Goal: Task Accomplishment & Management: Manage account settings

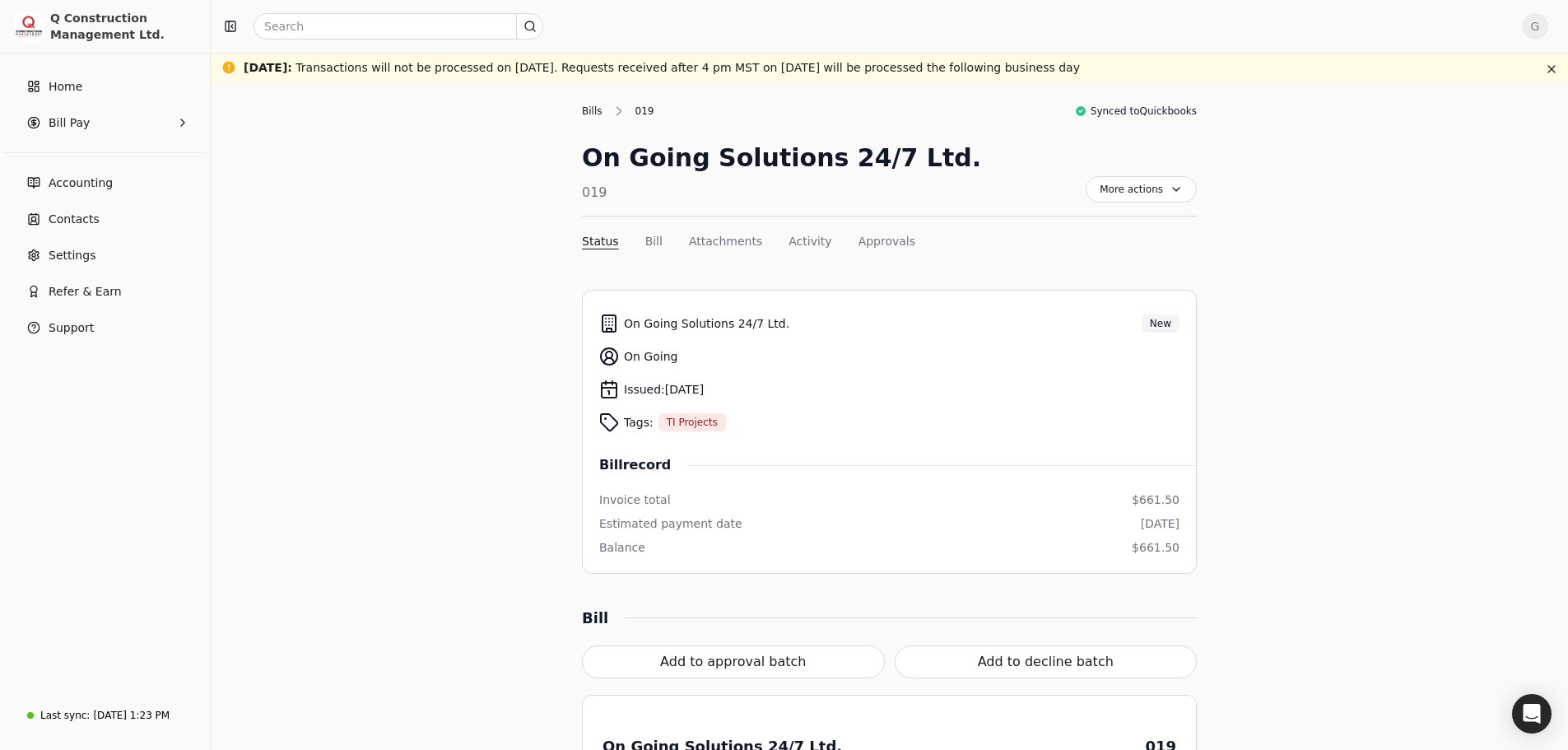
click at [600, 112] on div "Bills" at bounding box center [596, 112] width 29 height 15
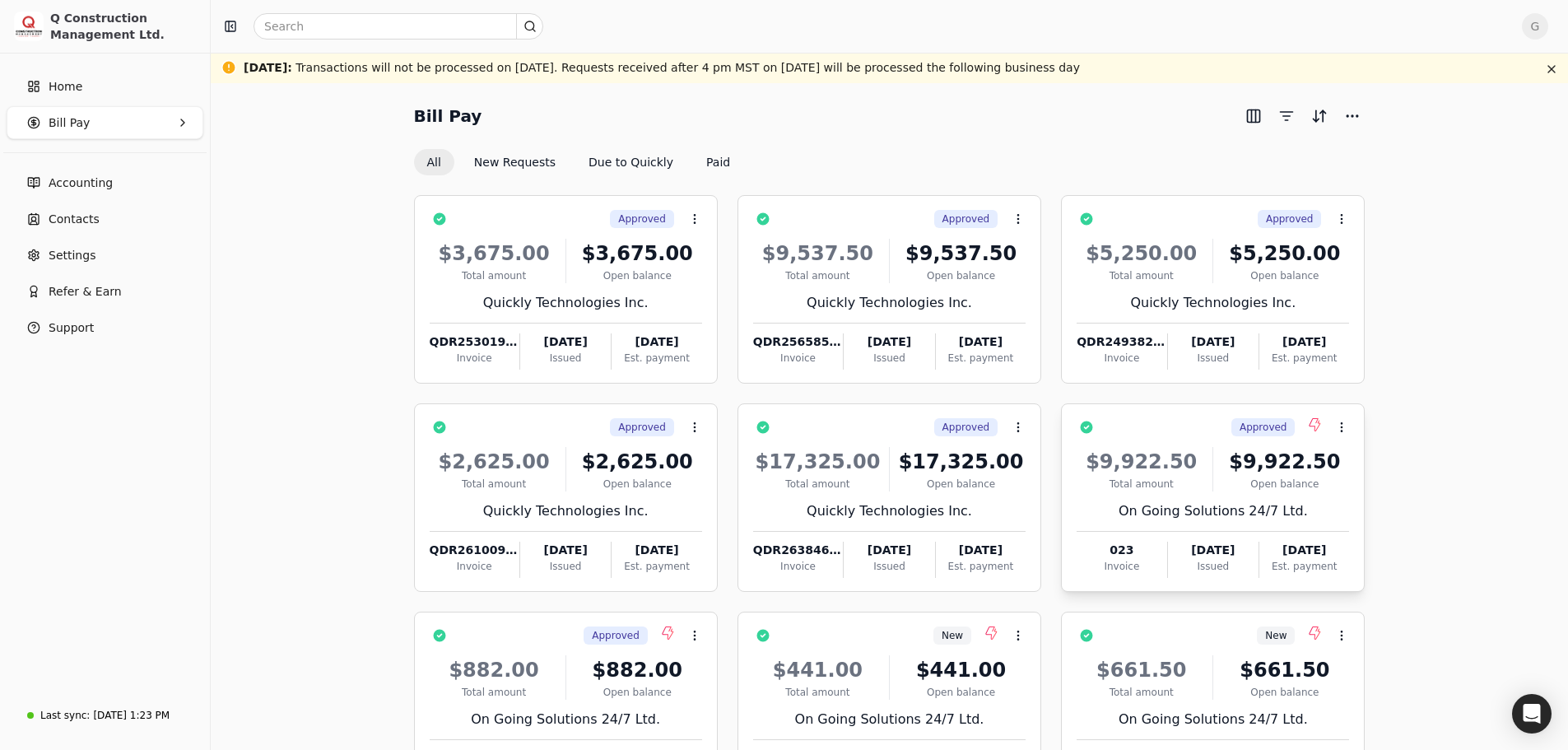
click at [1151, 491] on div "Total amount" at bounding box center [1141, 484] width 130 height 15
click at [1350, 428] on button "Context Menu Button" at bounding box center [1341, 427] width 28 height 28
click at [1350, 460] on li "Open" at bounding box center [1421, 468] width 202 height 30
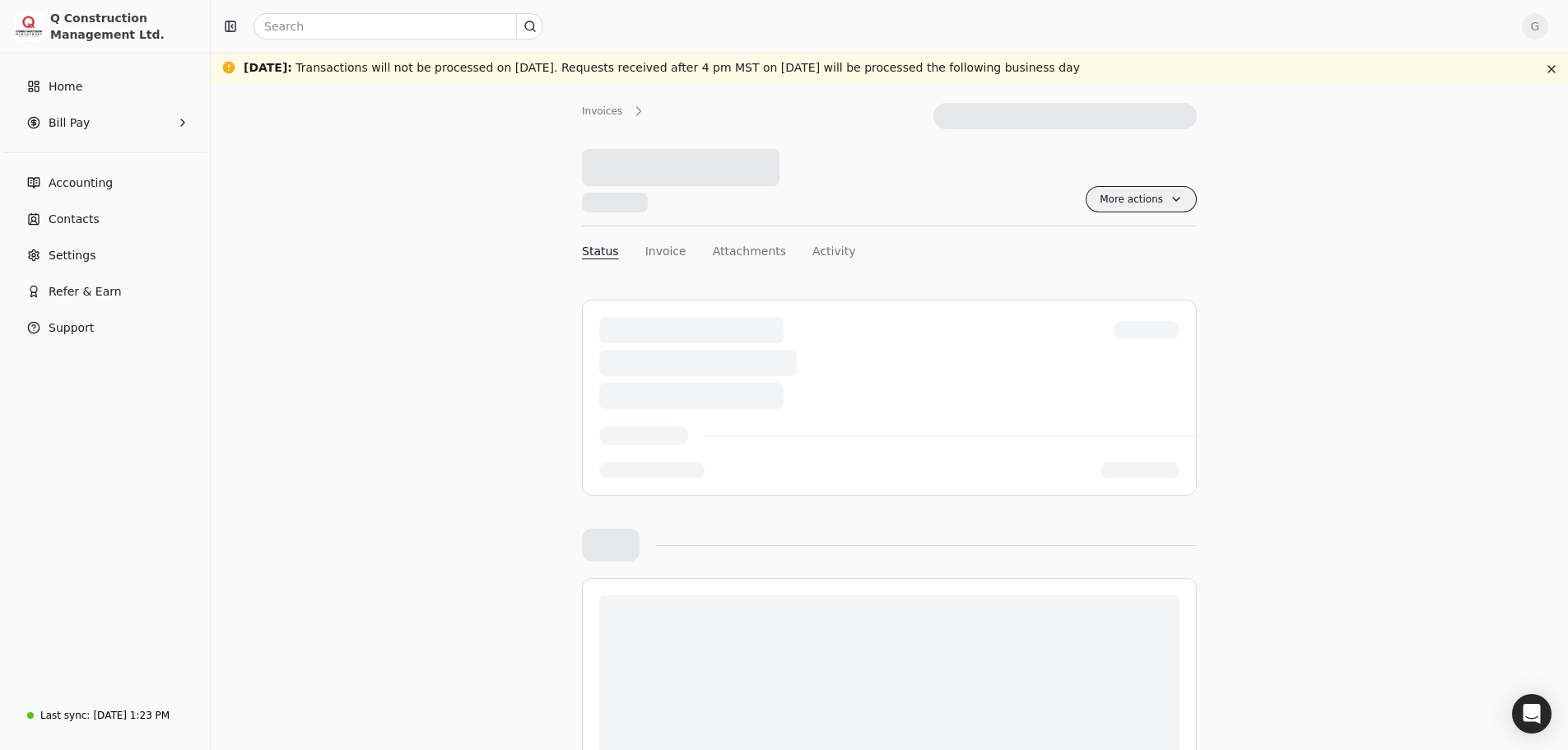
click at [1168, 209] on span "More actions" at bounding box center [1141, 199] width 111 height 26
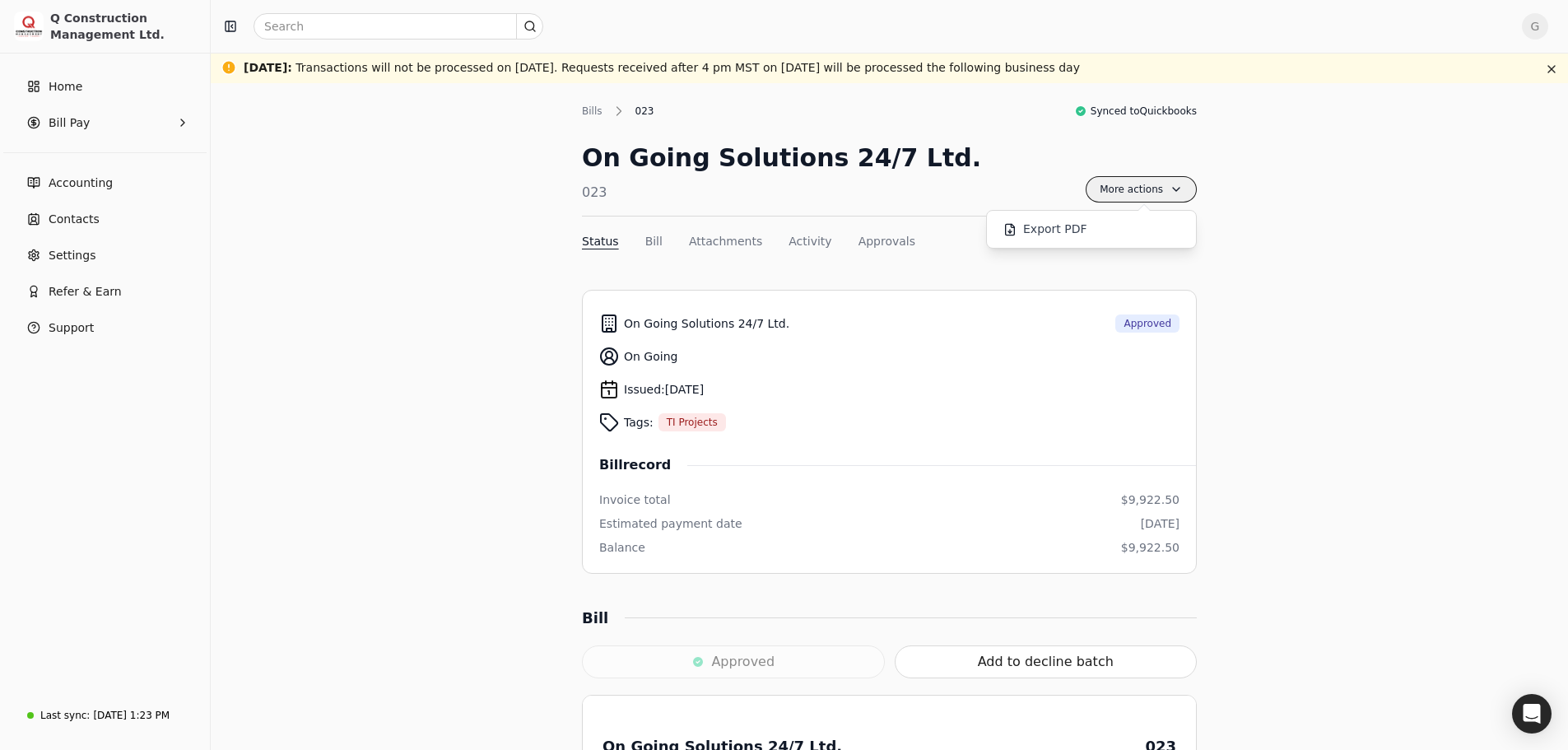
click at [1168, 199] on span "More actions" at bounding box center [1141, 189] width 111 height 26
click at [1168, 194] on span "More actions" at bounding box center [1141, 189] width 111 height 26
click at [1195, 199] on div "More actions Context Menu Button" at bounding box center [1141, 177] width 111 height 76
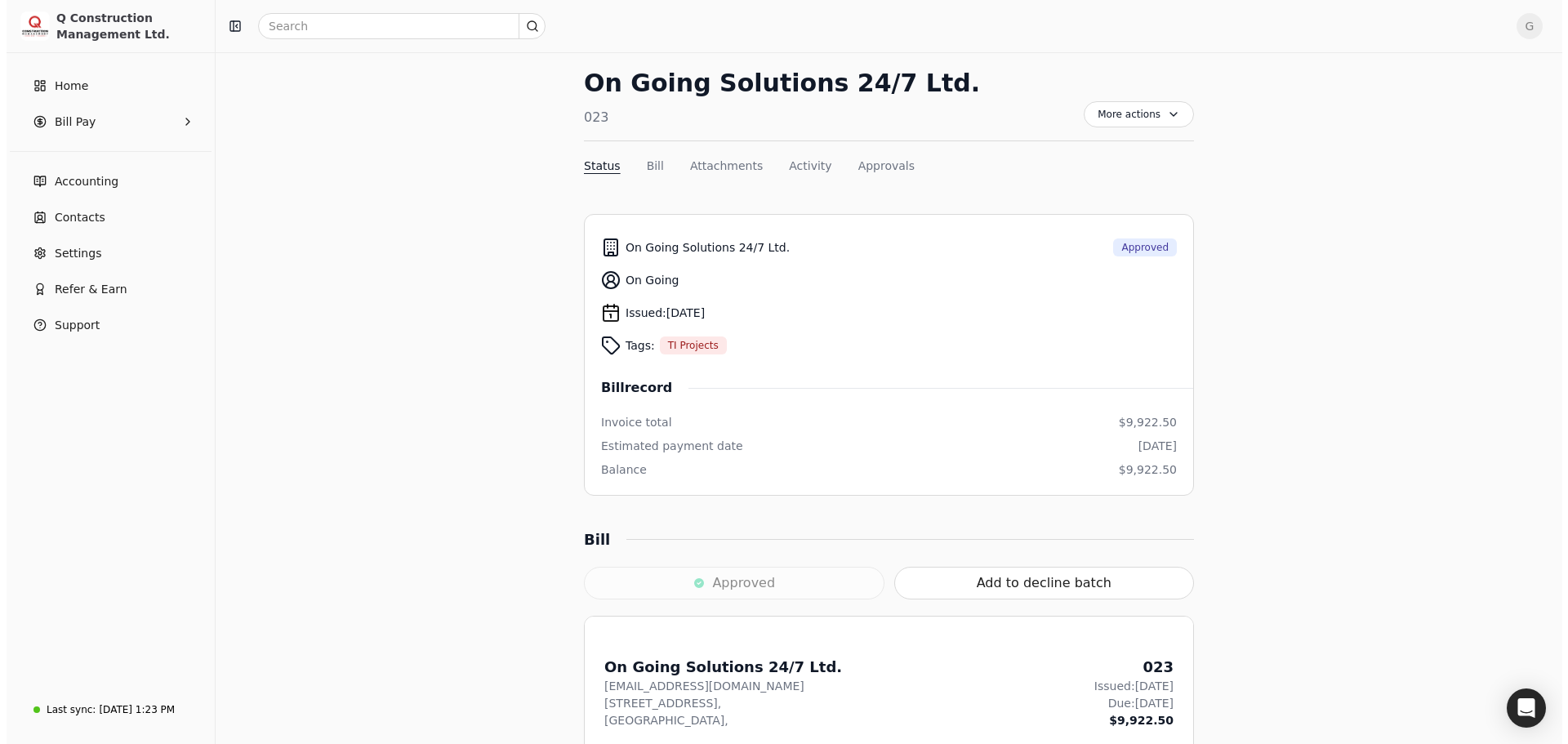
scroll to position [408, 0]
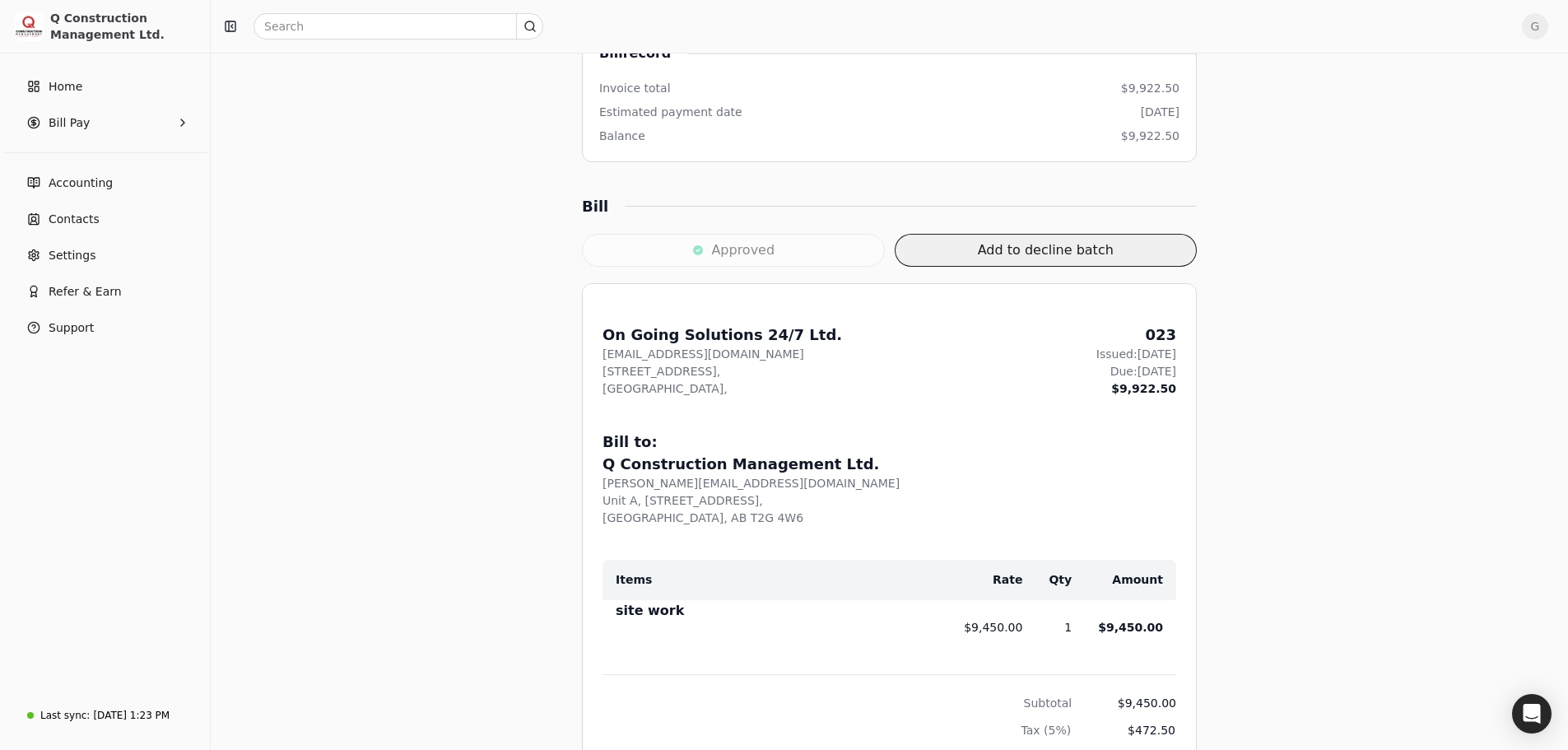
click at [1139, 248] on button "Add to decline batch" at bounding box center [1046, 250] width 303 height 33
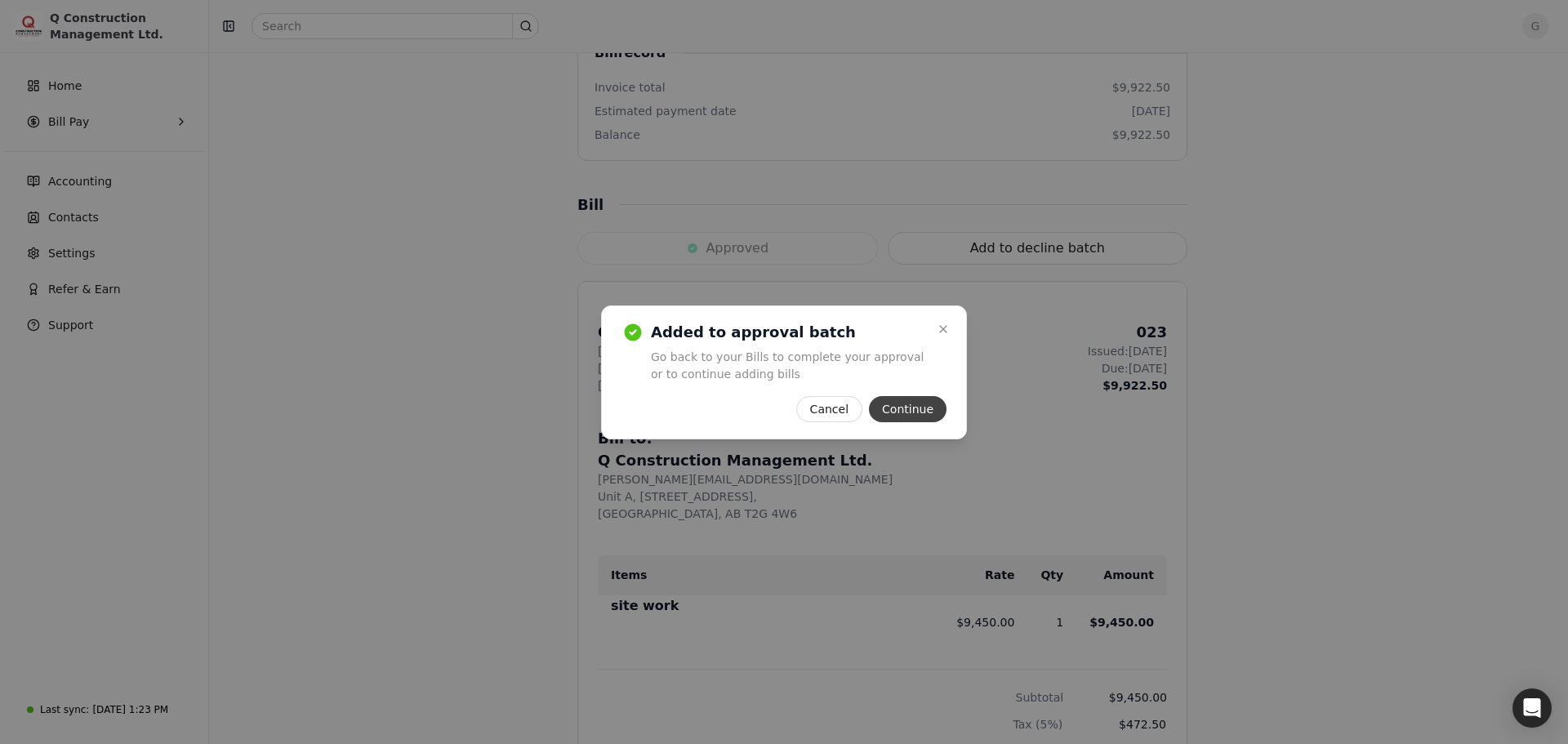
click at [917, 403] on button "Continue" at bounding box center [908, 409] width 77 height 26
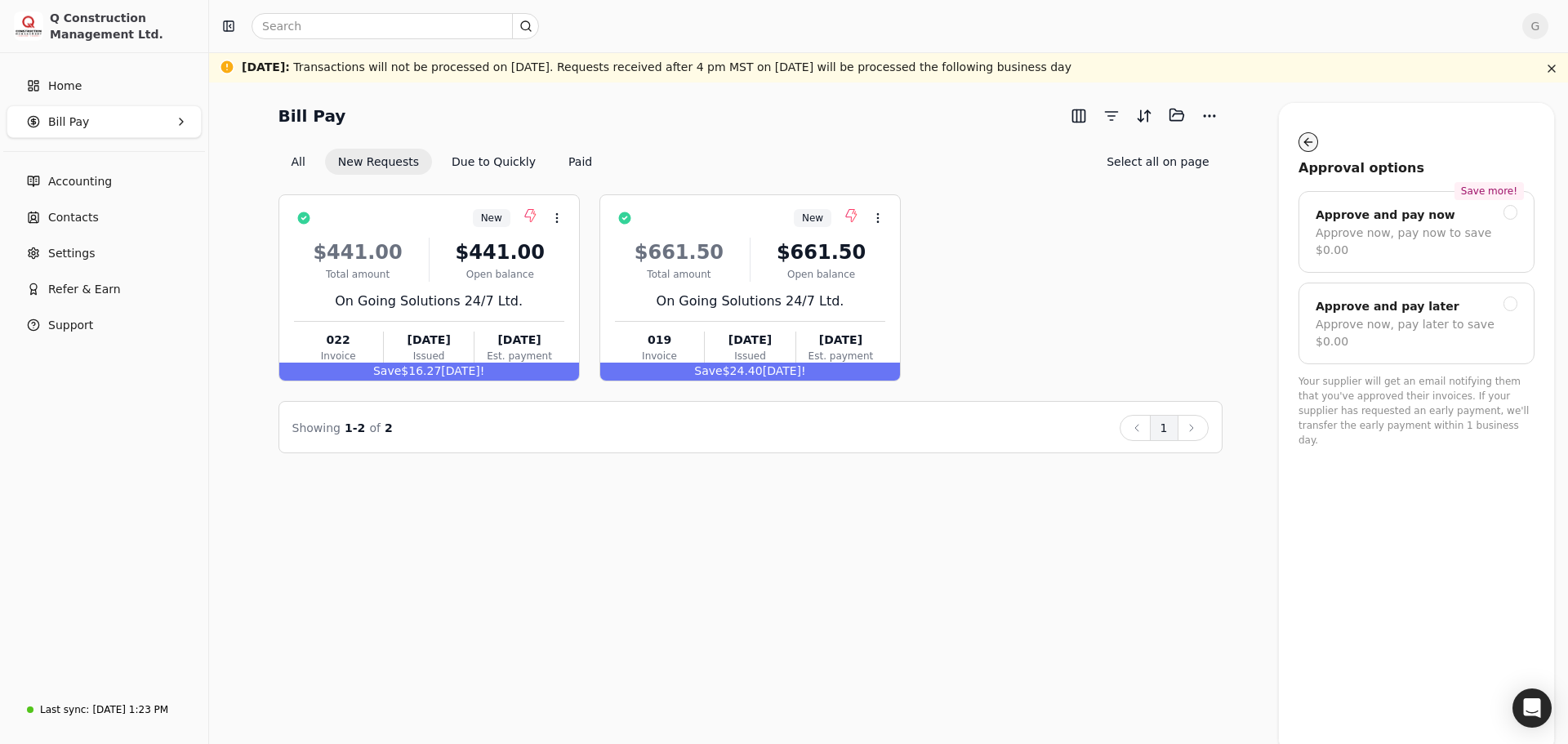
click at [1313, 135] on button "button" at bounding box center [1308, 142] width 19 height 19
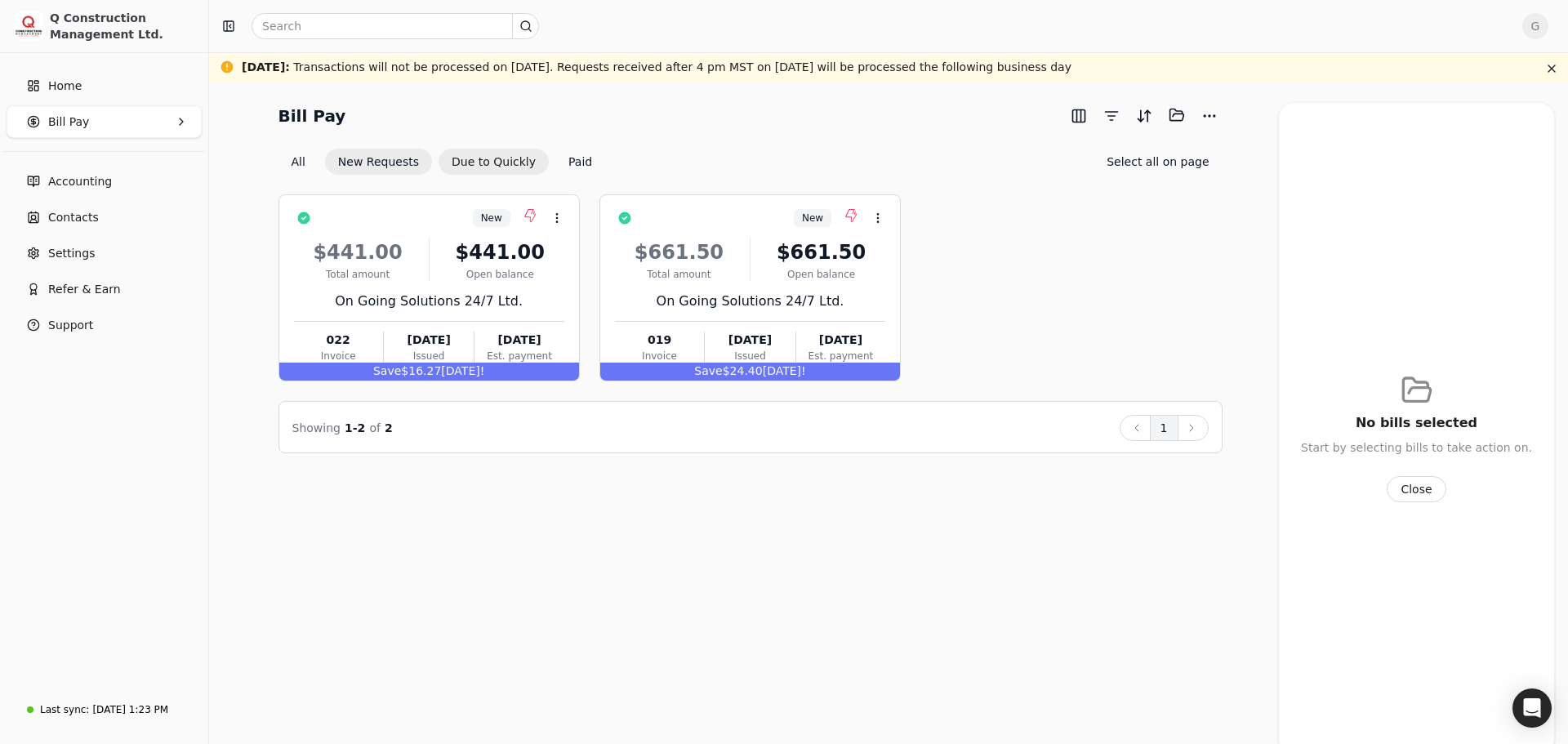
click at [451, 162] on button "Due to Quickly" at bounding box center [493, 161] width 110 height 26
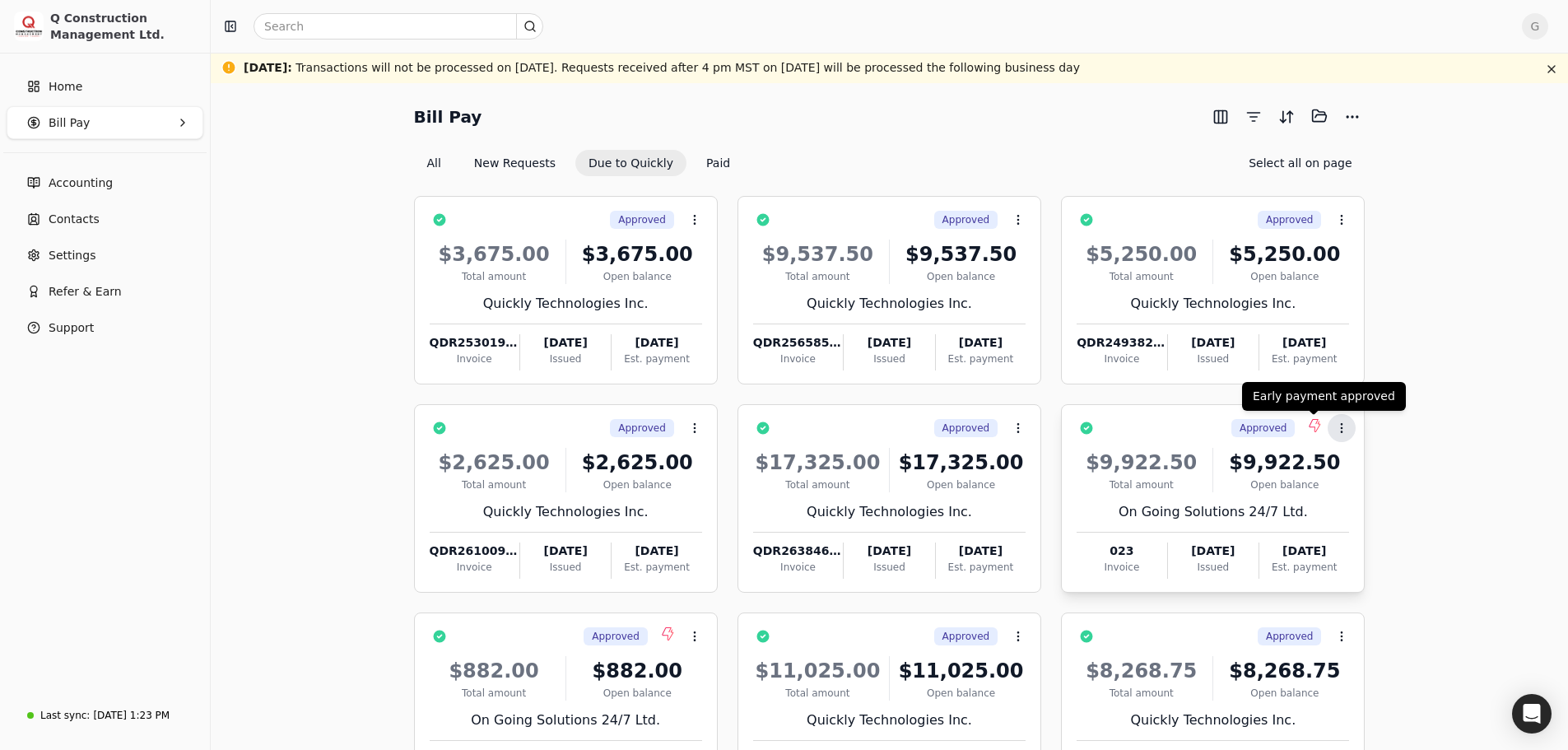
click at [1335, 419] on button "Context Menu Button" at bounding box center [1341, 427] width 28 height 28
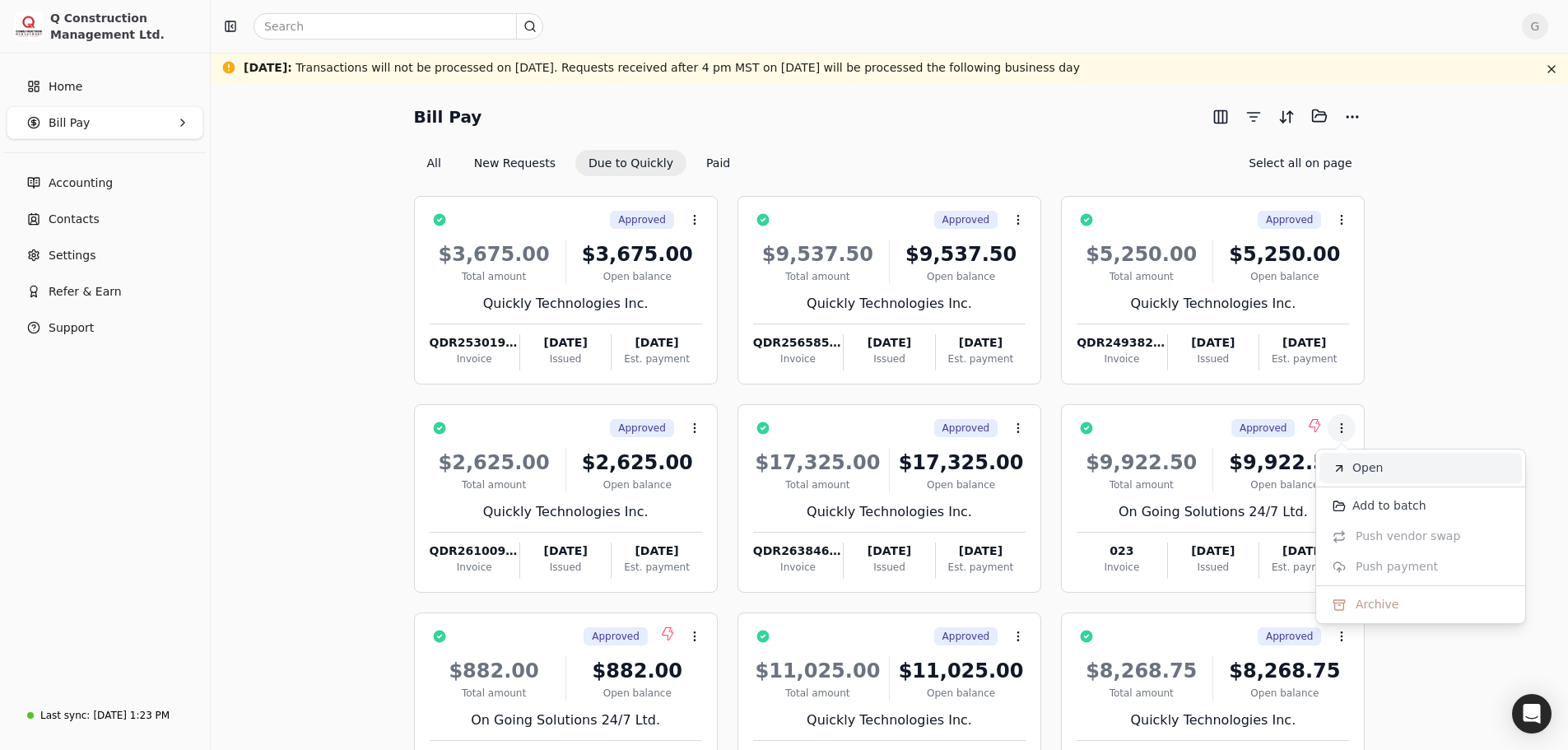
click at [1357, 461] on span "Open" at bounding box center [1368, 468] width 30 height 17
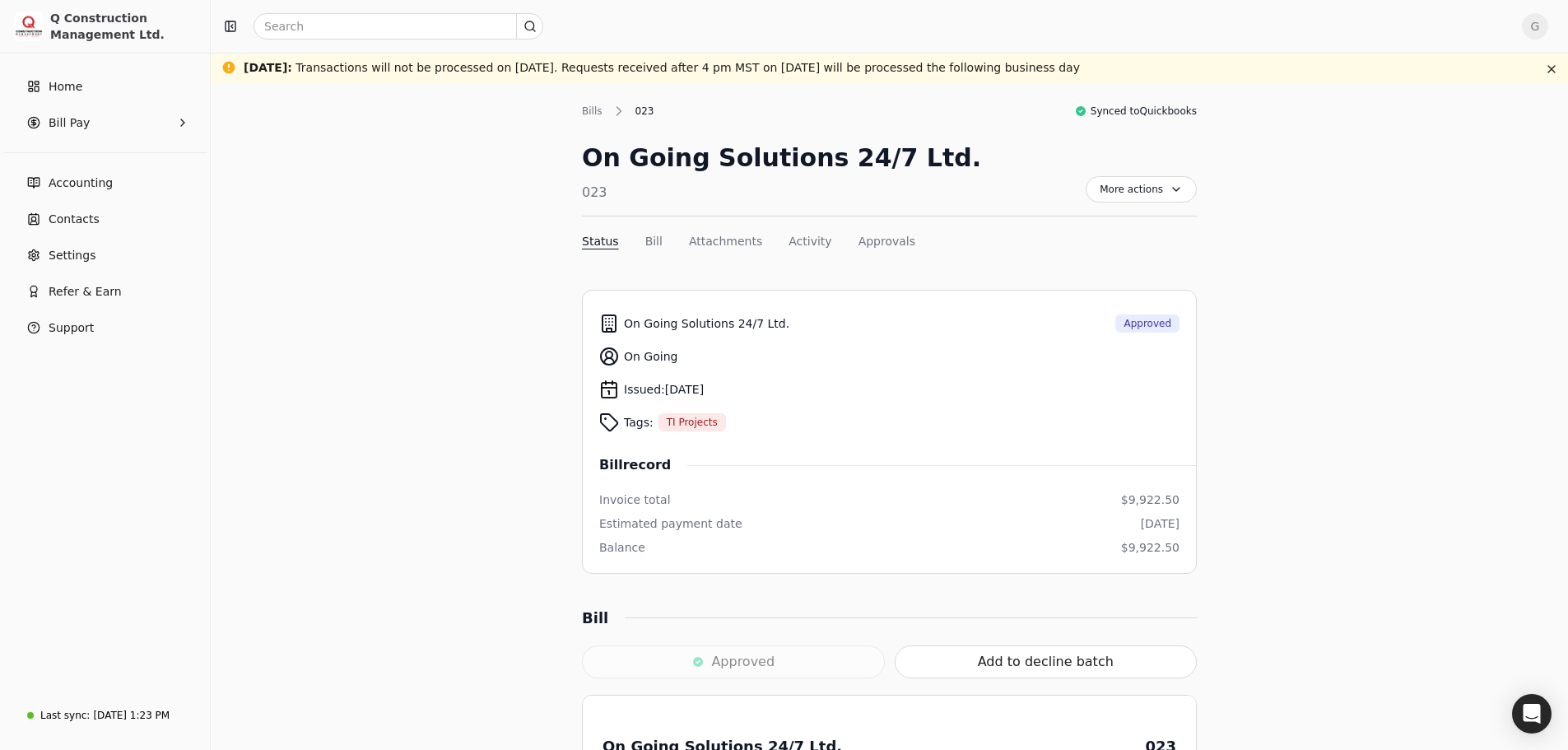
click at [1556, 74] on button "button" at bounding box center [1551, 69] width 19 height 19
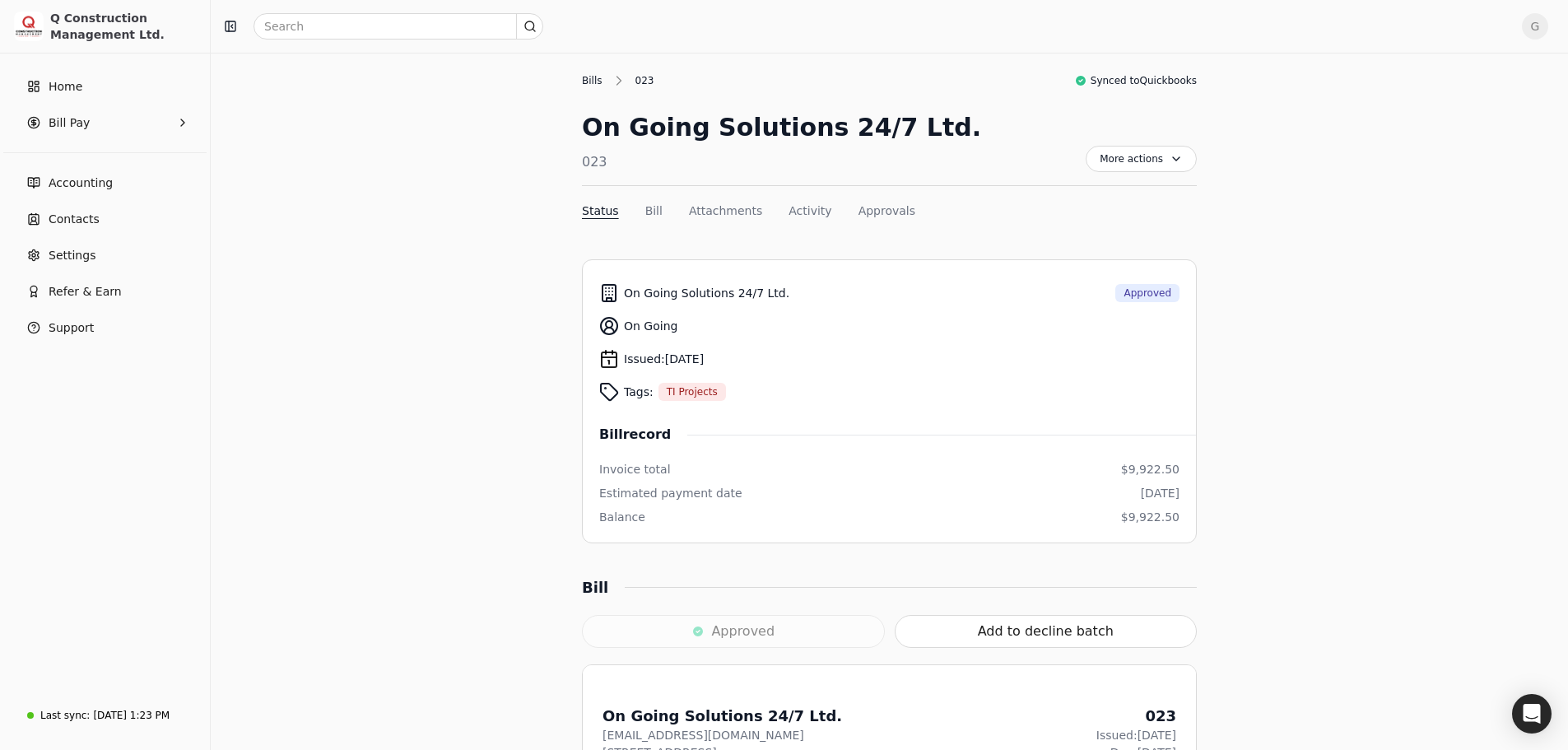
click at [584, 74] on div "Bills" at bounding box center [596, 81] width 29 height 15
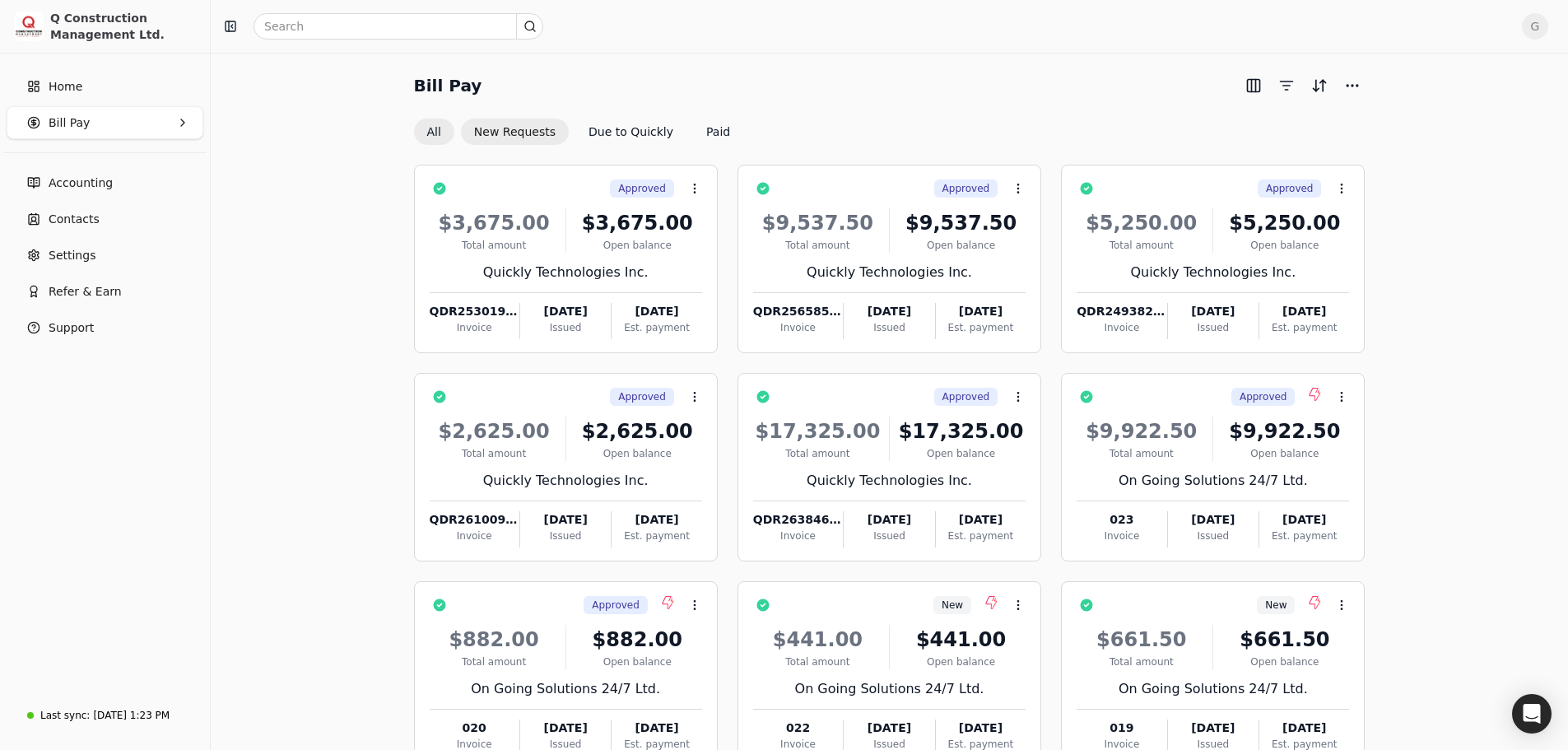
click at [521, 130] on button "New Requests" at bounding box center [515, 131] width 108 height 26
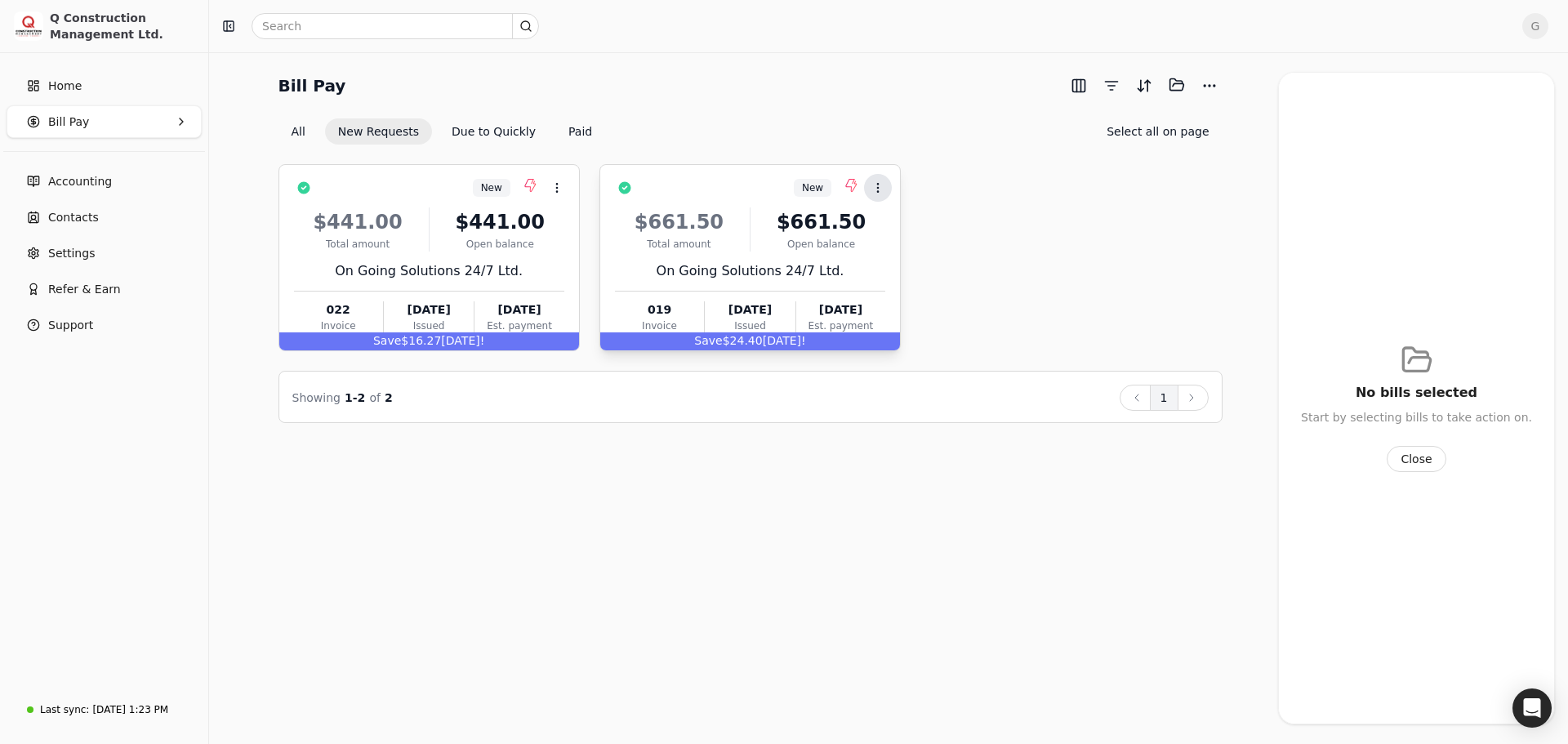
click at [878, 184] on circle at bounding box center [877, 184] width 1 height 1
click at [896, 265] on span "Add to batch" at bounding box center [926, 265] width 74 height 17
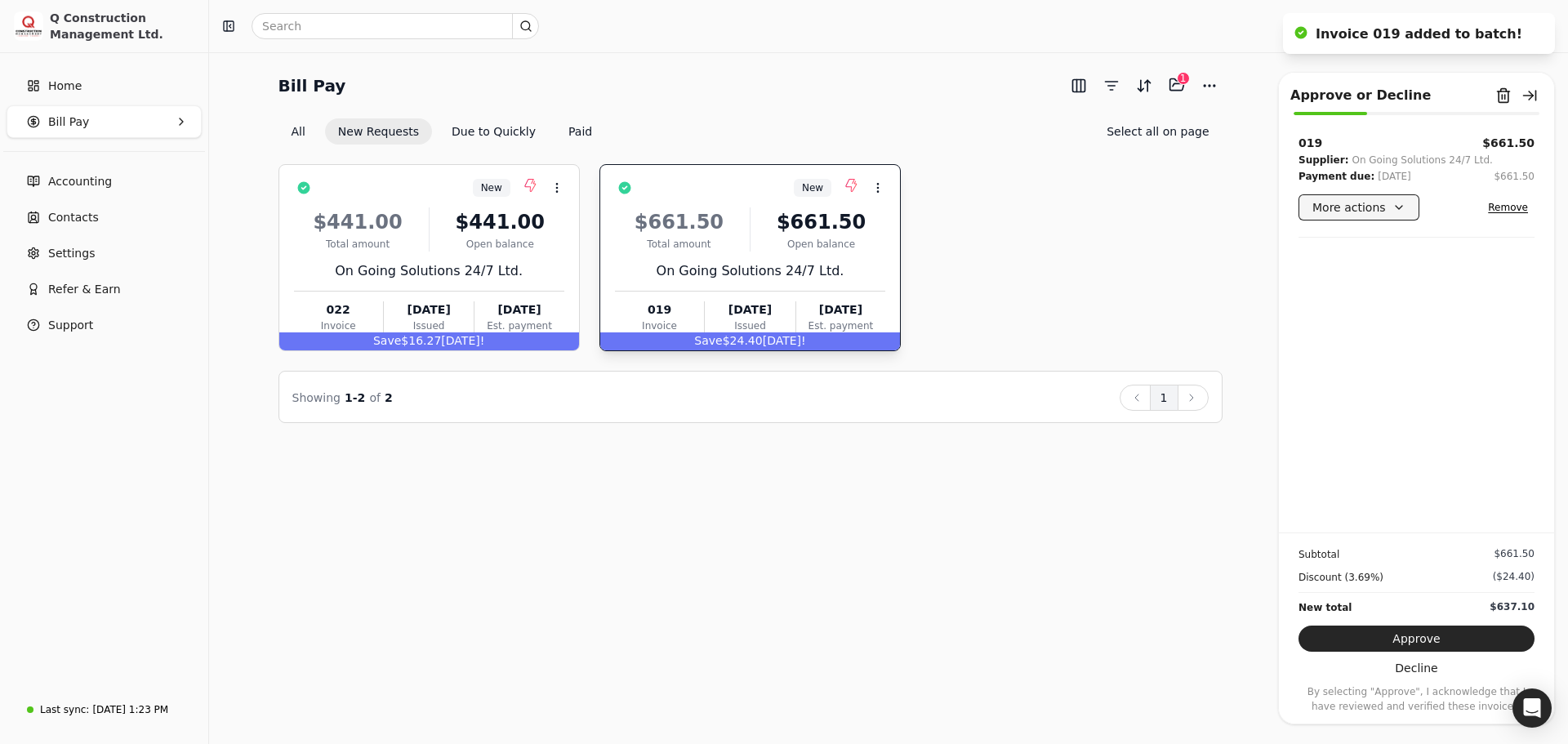
click at [1396, 206] on button "More actions" at bounding box center [1359, 207] width 121 height 26
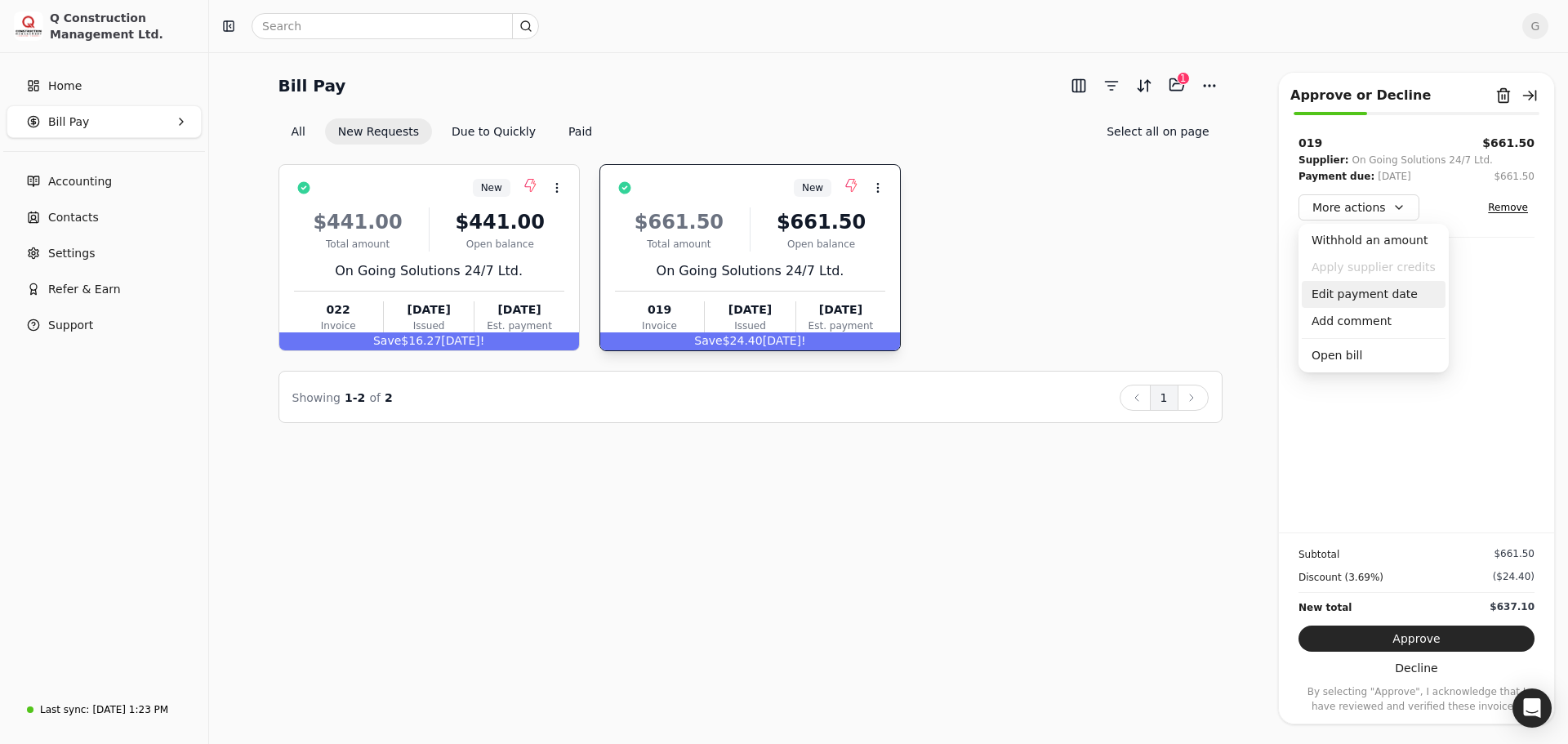
click at [1388, 289] on div "Edit payment date" at bounding box center [1373, 295] width 144 height 27
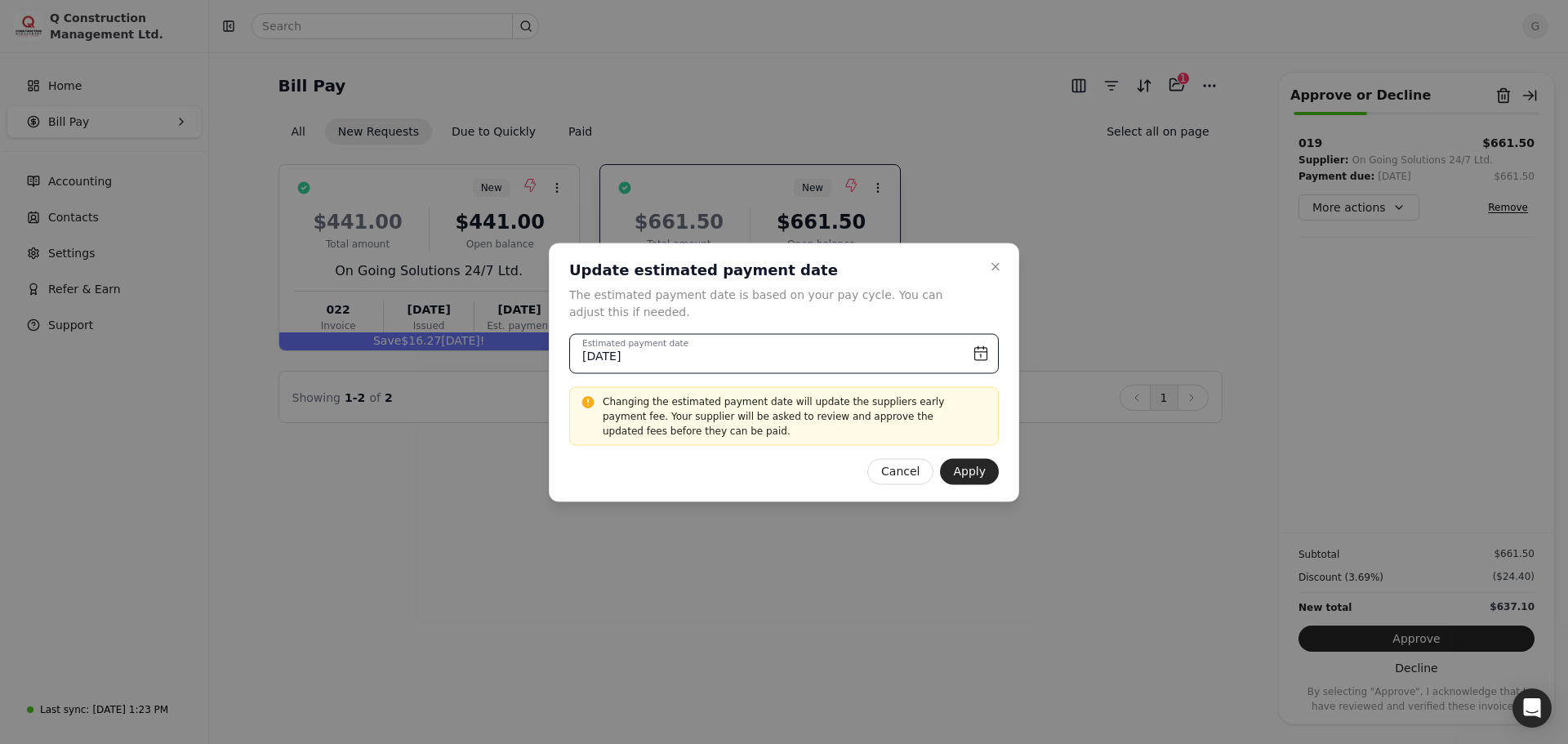
click at [898, 351] on input "[DATE]" at bounding box center [784, 354] width 429 height 40
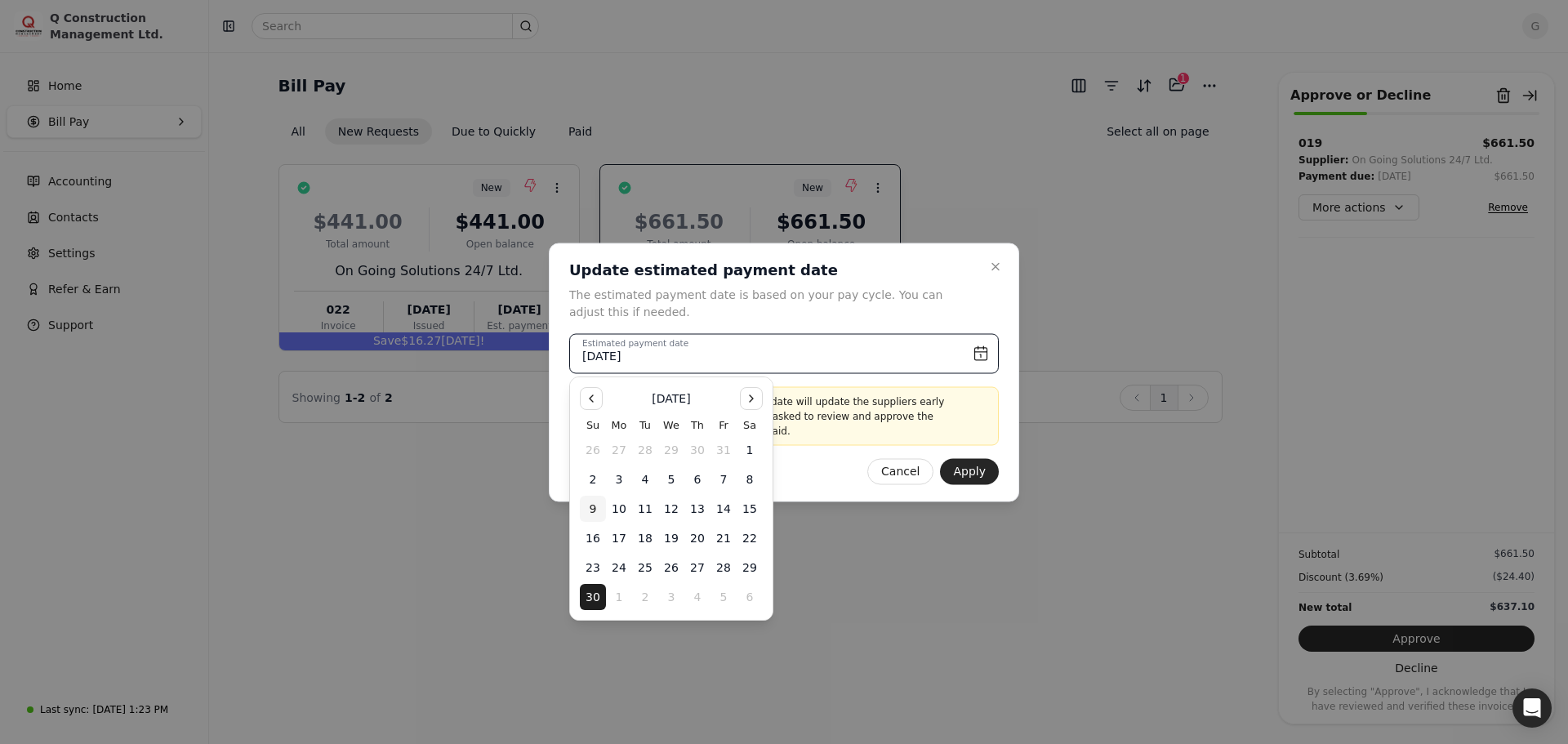
click at [599, 512] on button "9" at bounding box center [592, 508] width 26 height 26
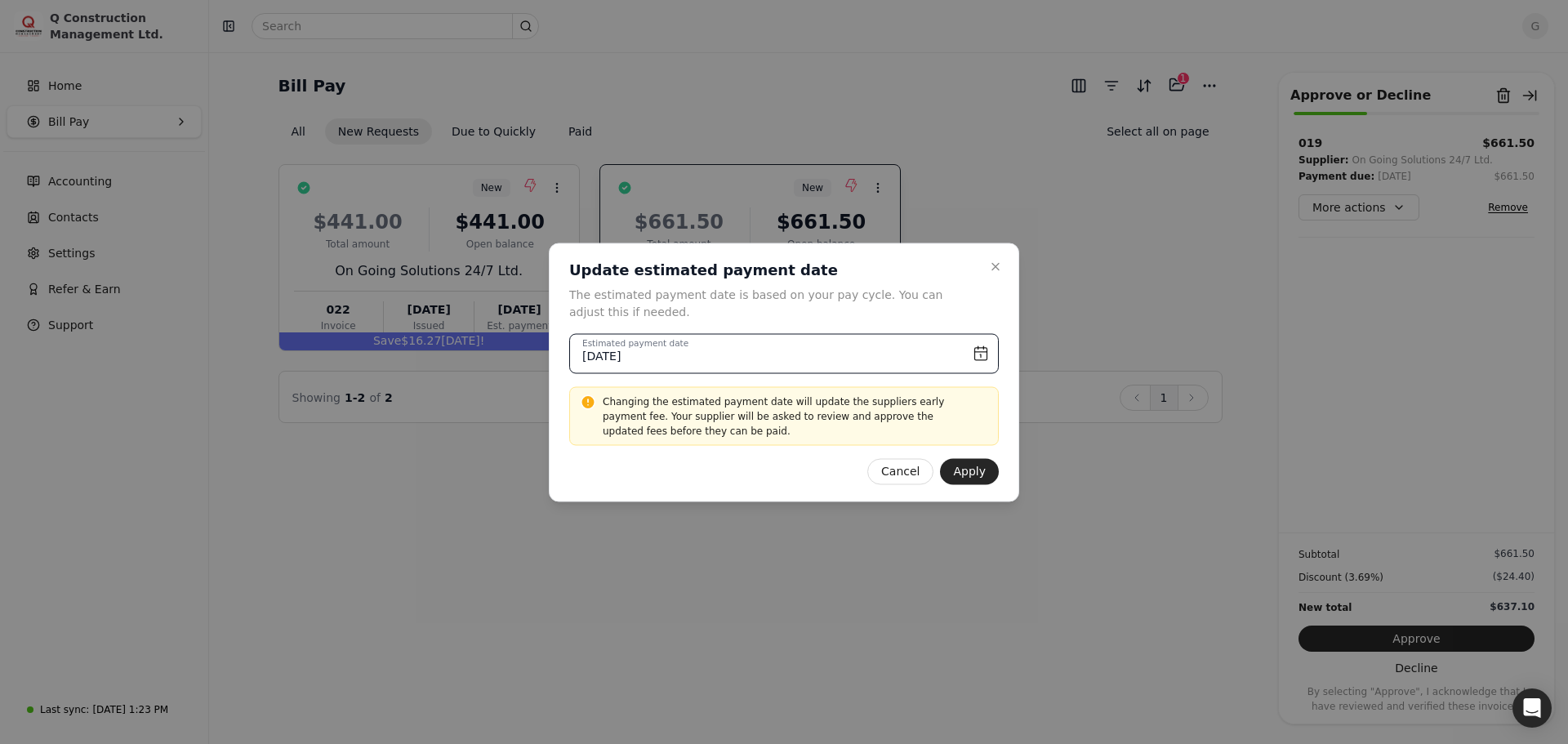
click at [774, 354] on input "[DATE]" at bounding box center [784, 354] width 429 height 40
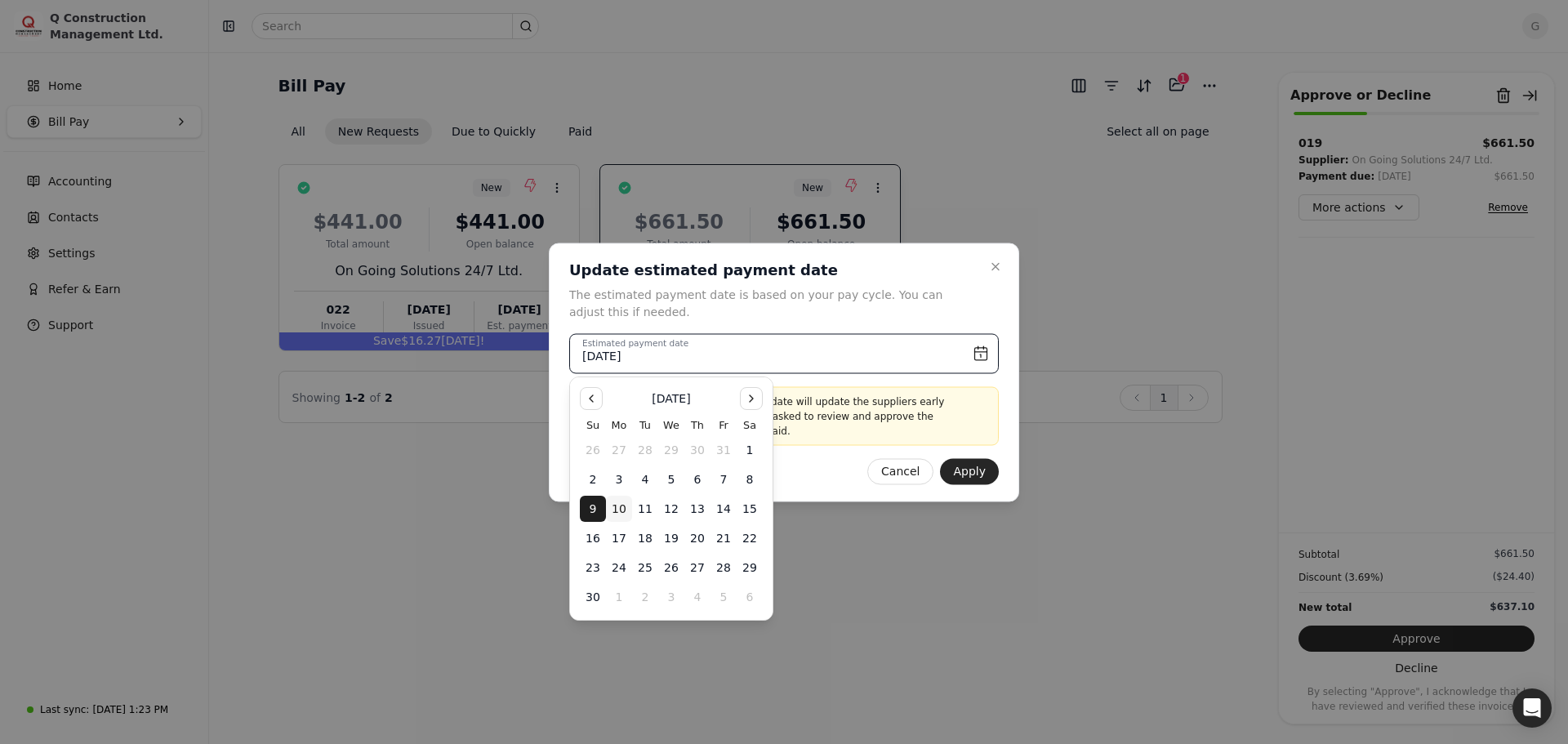
click at [616, 505] on button "10" at bounding box center [619, 508] width 26 height 26
type input "[DATE]"
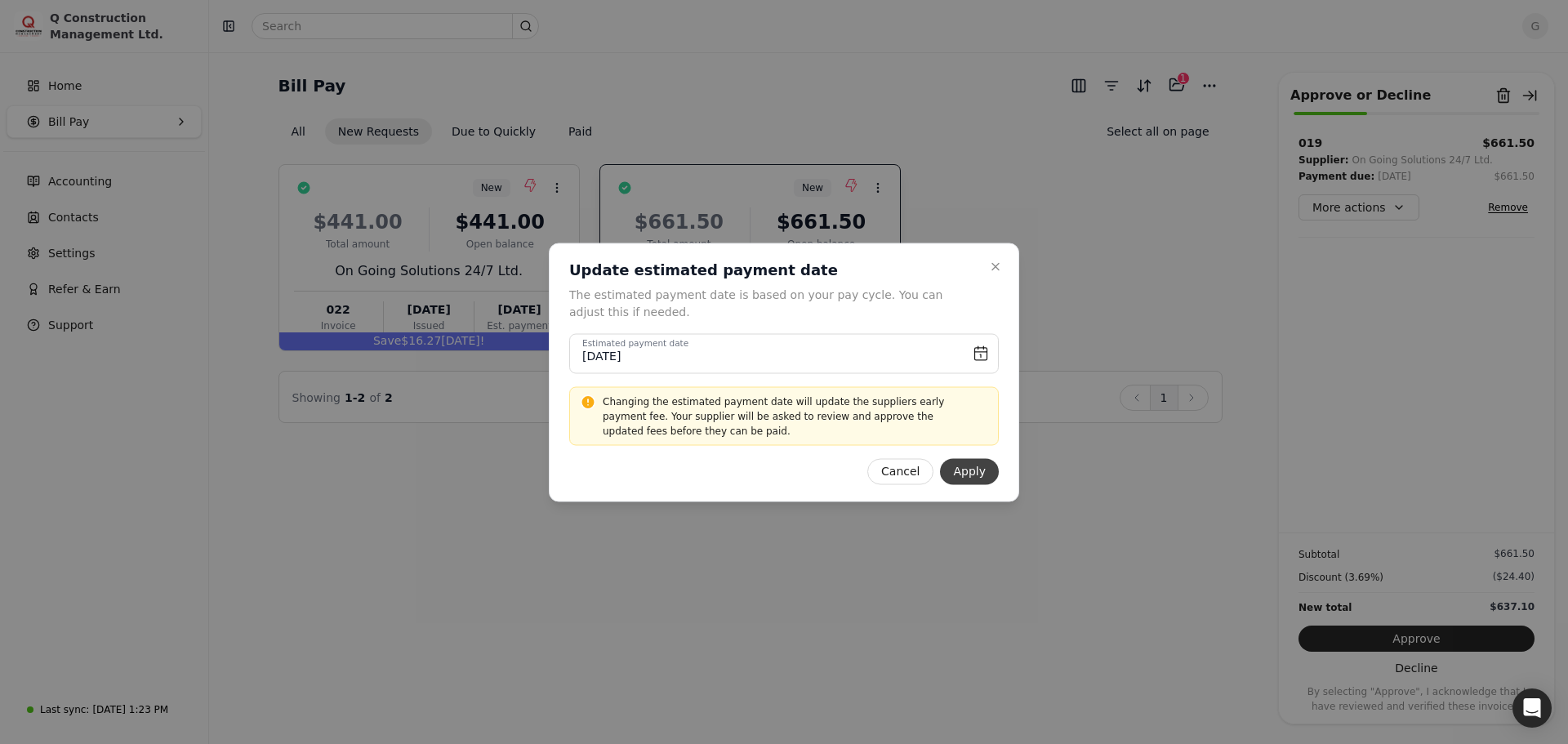
click at [980, 468] on button "Apply" at bounding box center [969, 471] width 59 height 26
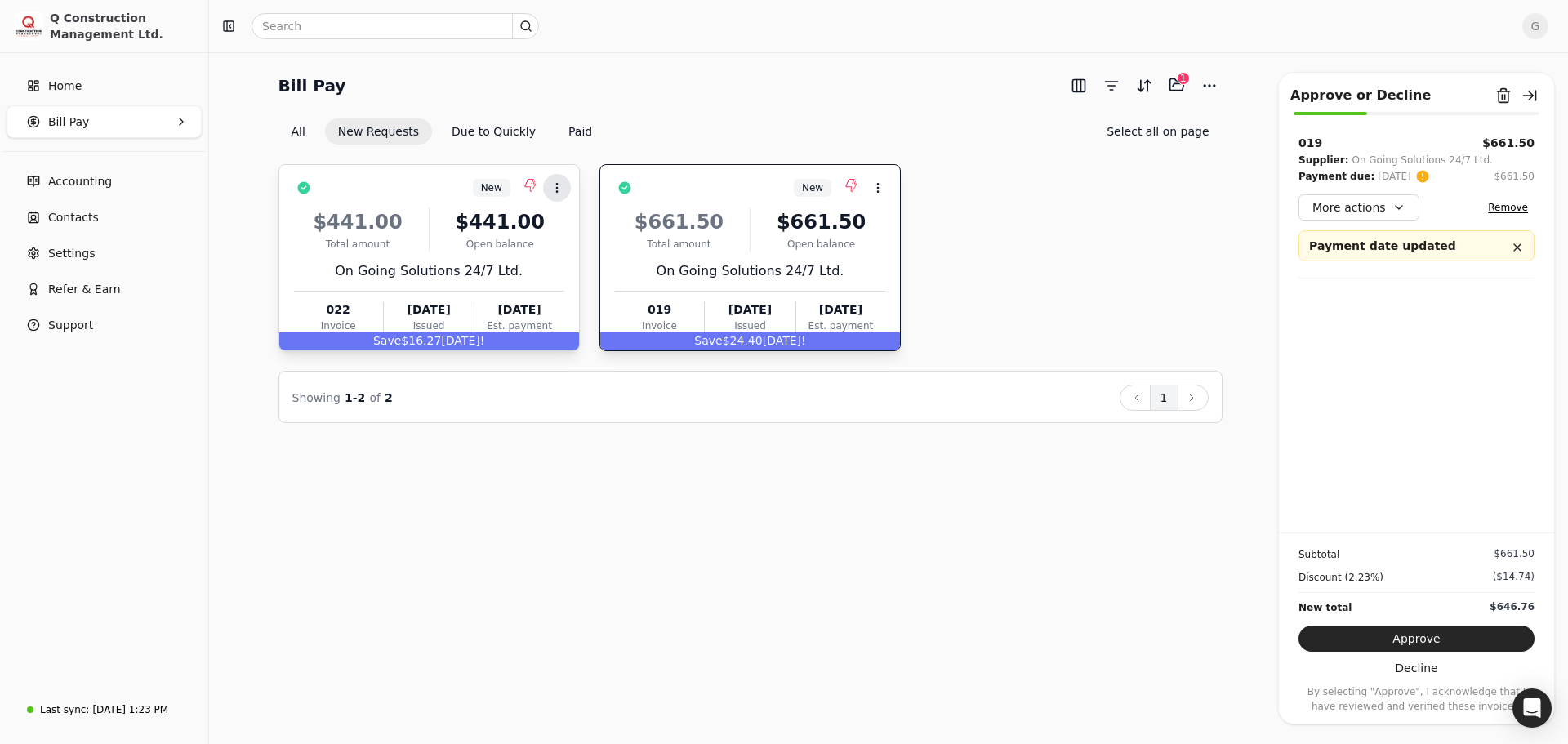
click at [559, 183] on icon at bounding box center [557, 188] width 13 height 13
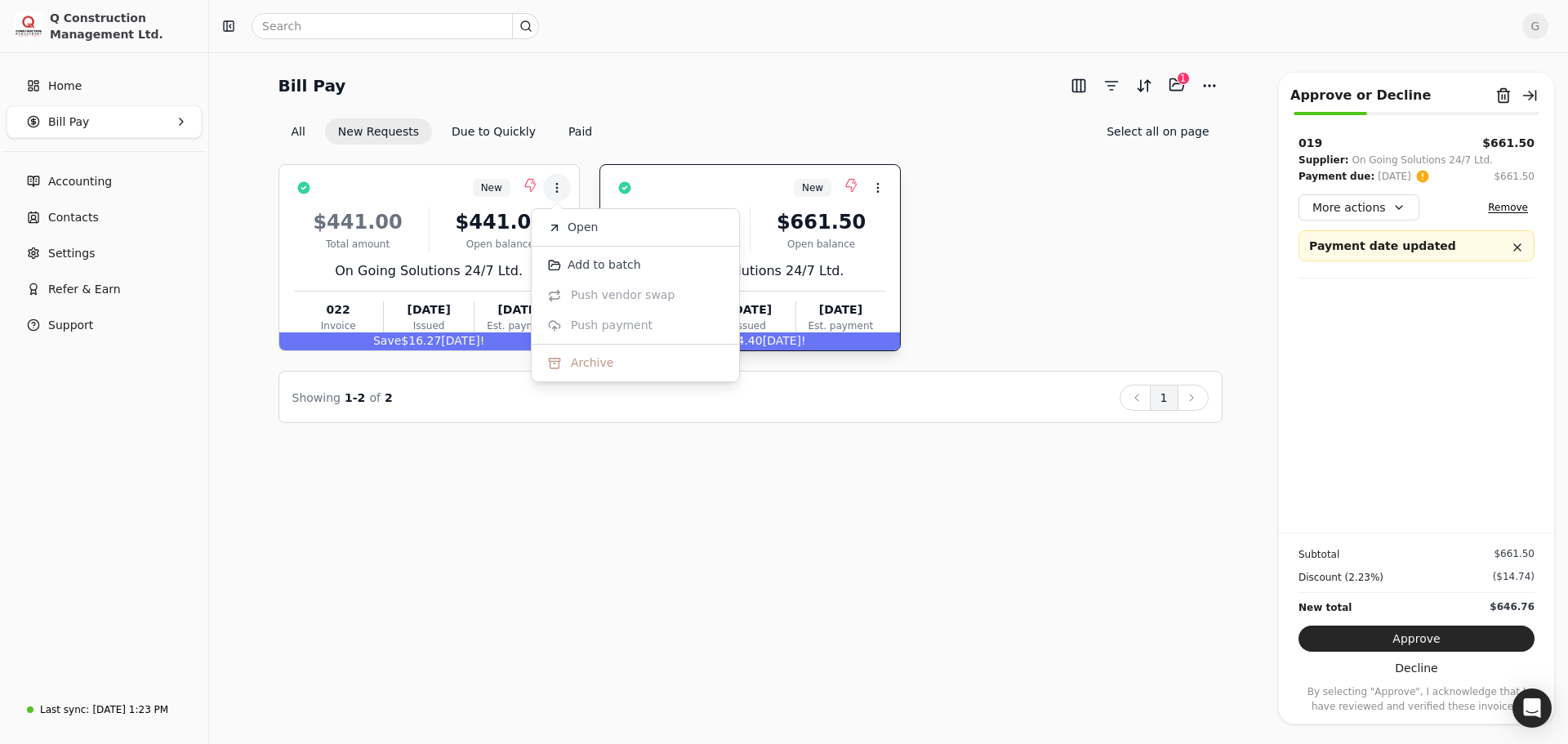
click at [1238, 566] on div "Bill Pay Selected items: 1 1 All New Requests Due to Quickly Paid Select all on…" at bounding box center [889, 398] width 1359 height 692
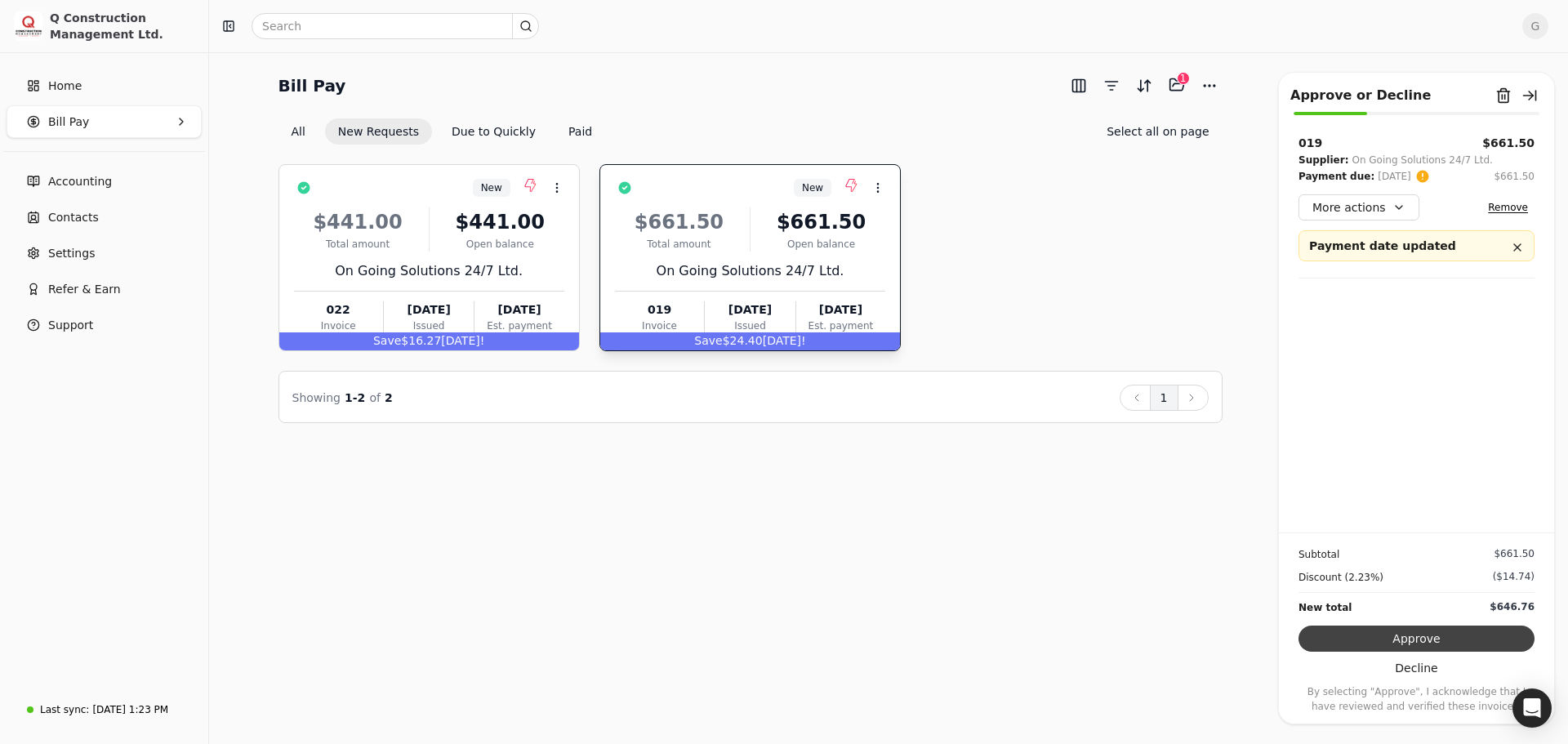
click at [1417, 637] on button "Approve" at bounding box center [1416, 638] width 236 height 26
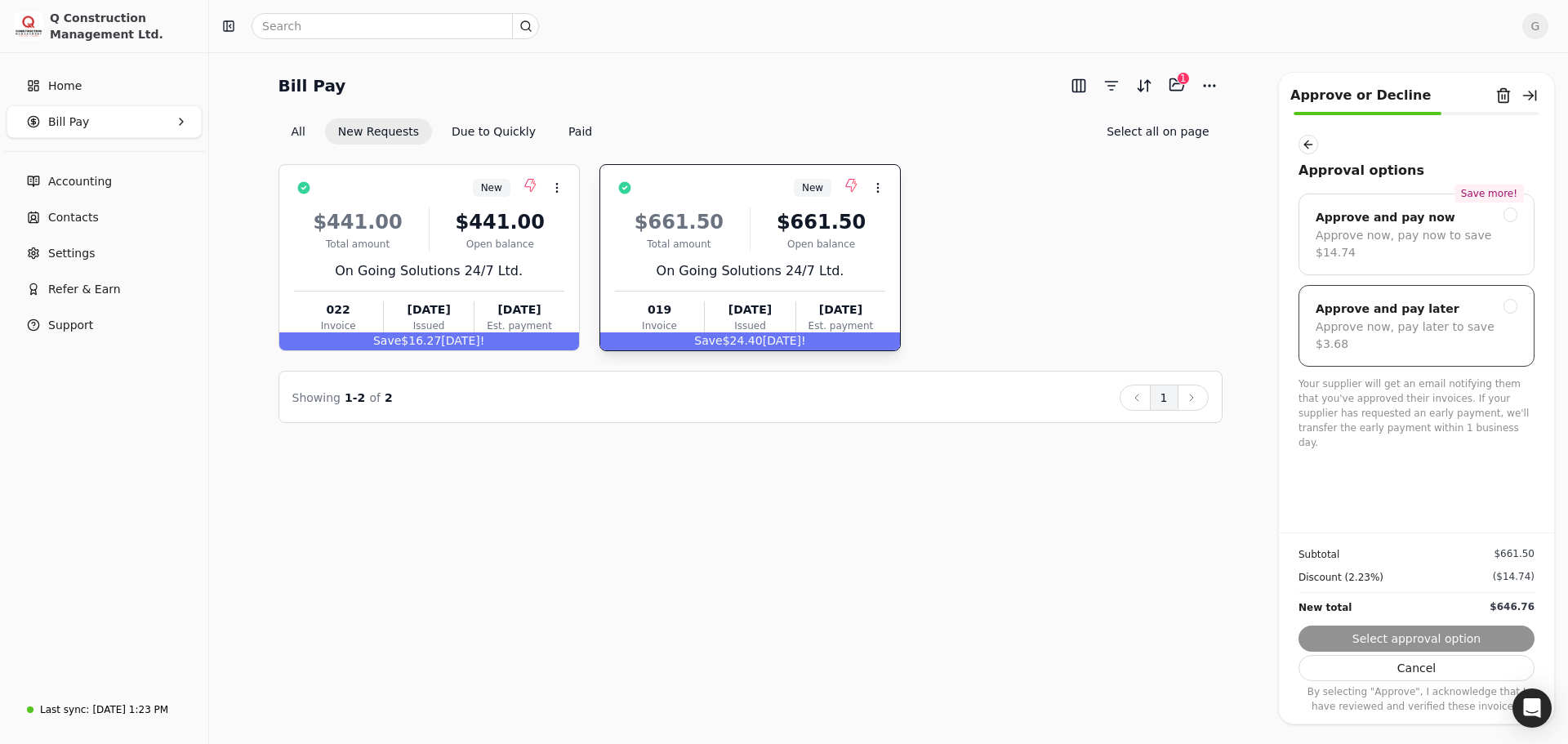
click at [1425, 299] on div "Approve and pay later" at bounding box center [1387, 308] width 144 height 19
click at [1450, 636] on button "Submit approval" at bounding box center [1416, 638] width 236 height 26
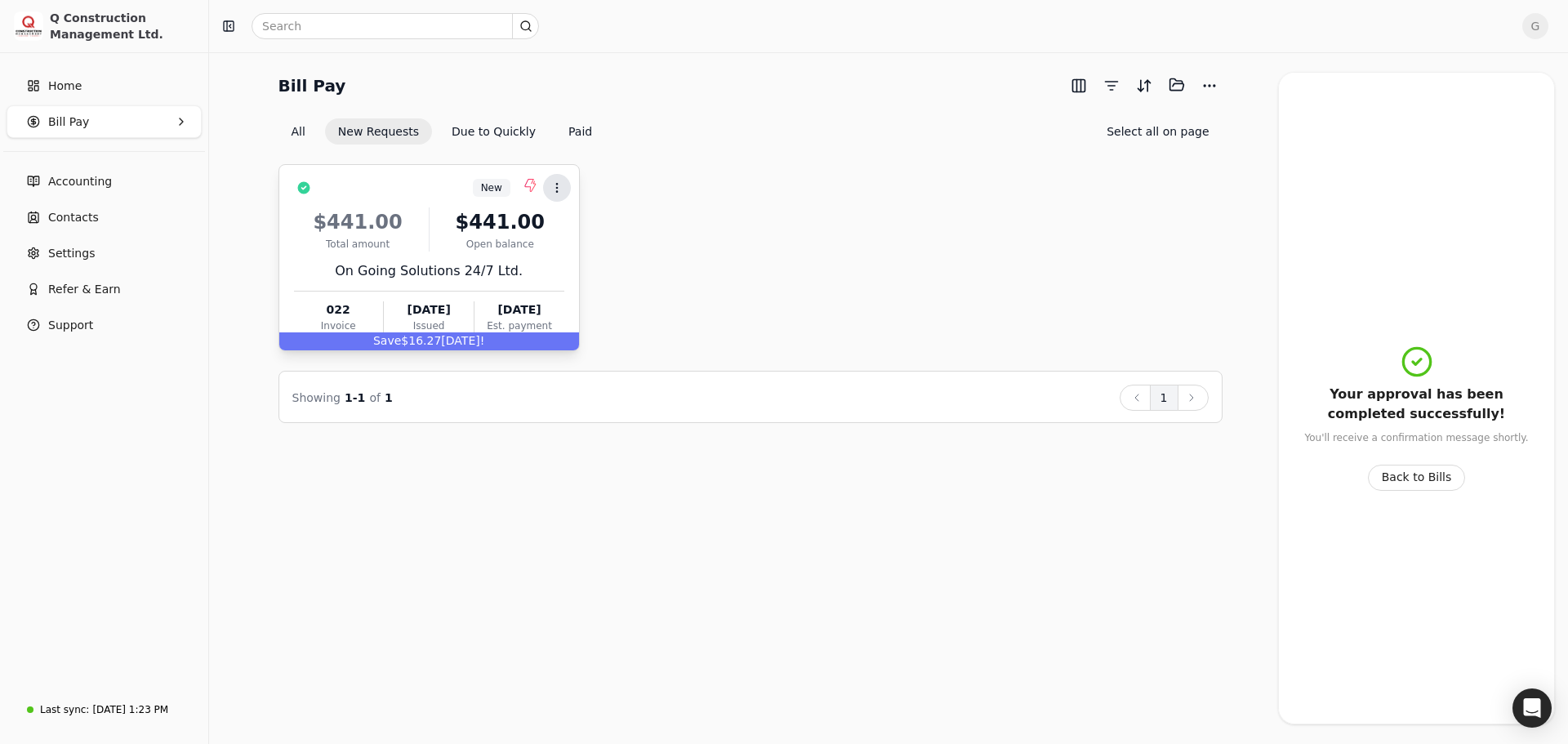
click at [556, 176] on button "Context Menu Button" at bounding box center [557, 187] width 28 height 28
click at [574, 267] on span "Add to batch" at bounding box center [605, 265] width 74 height 17
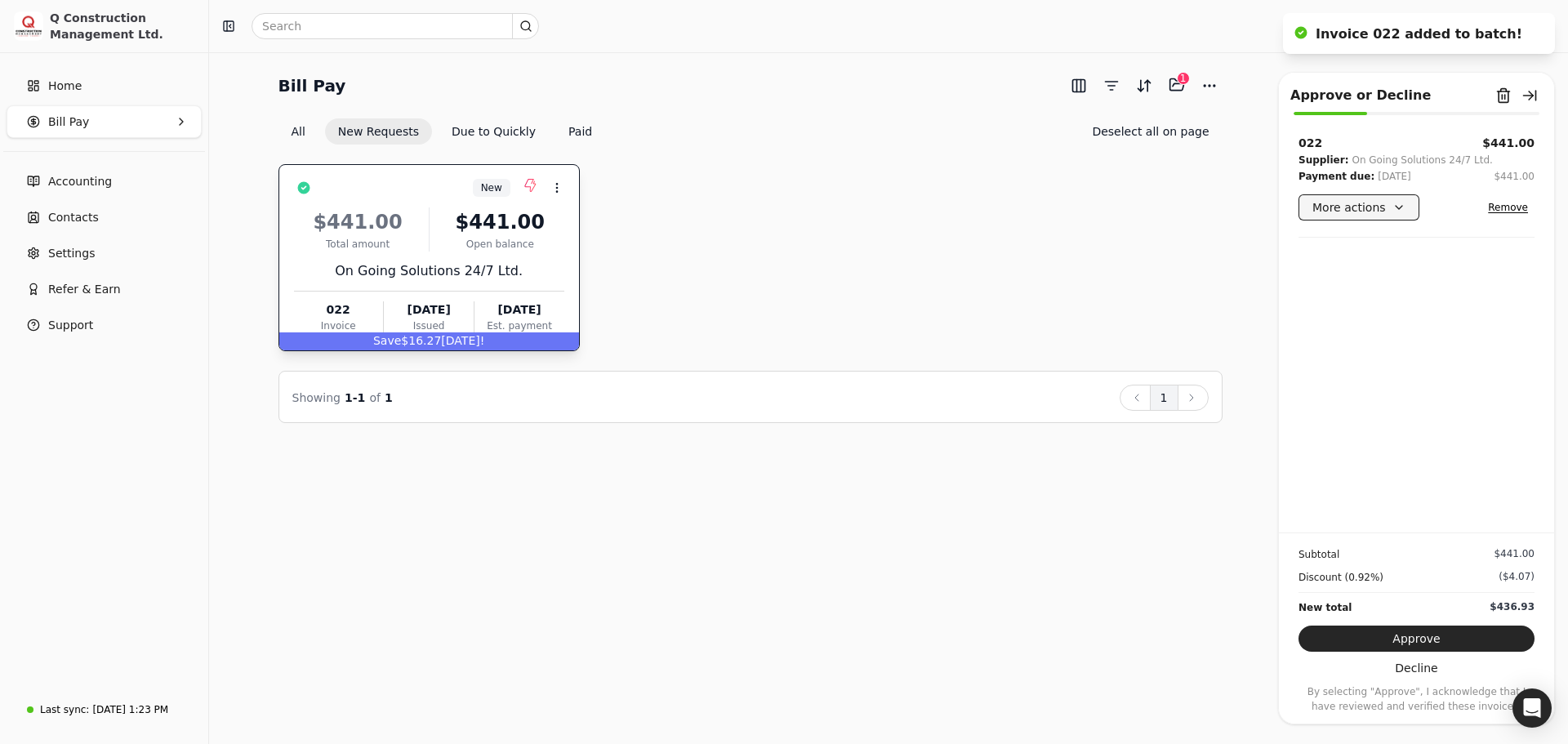
click at [1403, 202] on button "More actions" at bounding box center [1359, 207] width 121 height 26
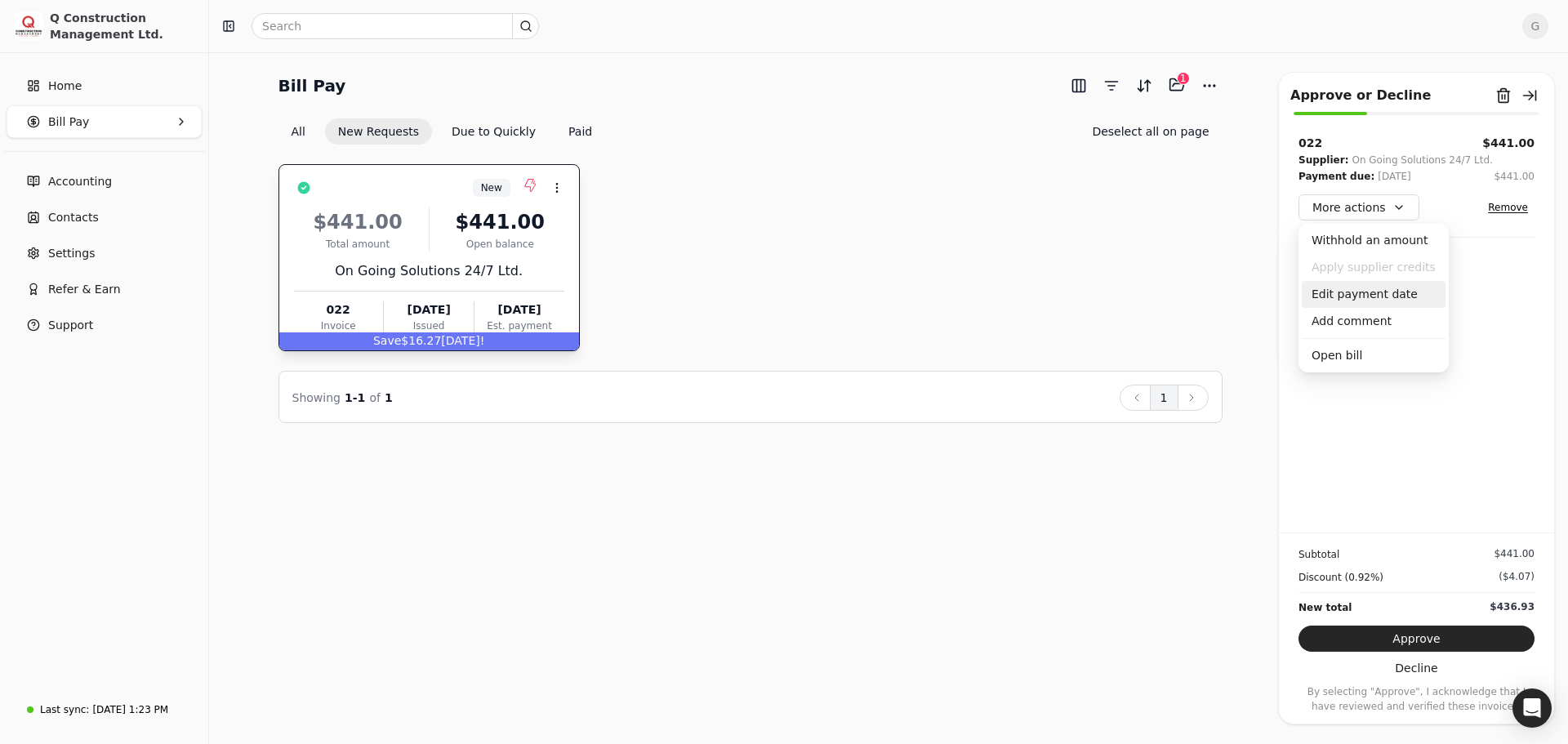
click at [1380, 298] on div "Edit payment date" at bounding box center [1373, 295] width 144 height 27
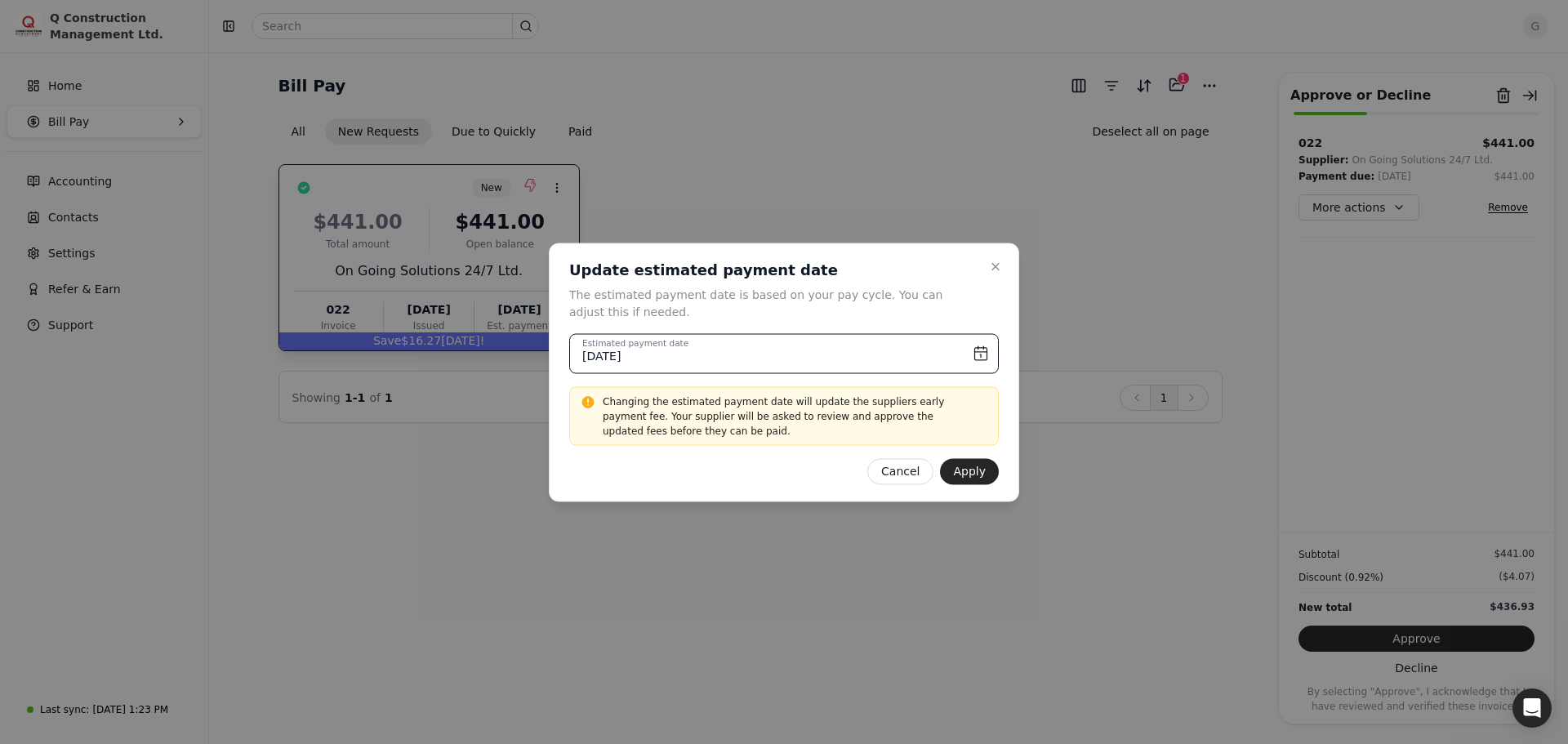
click at [910, 355] on input "[DATE]" at bounding box center [784, 354] width 429 height 40
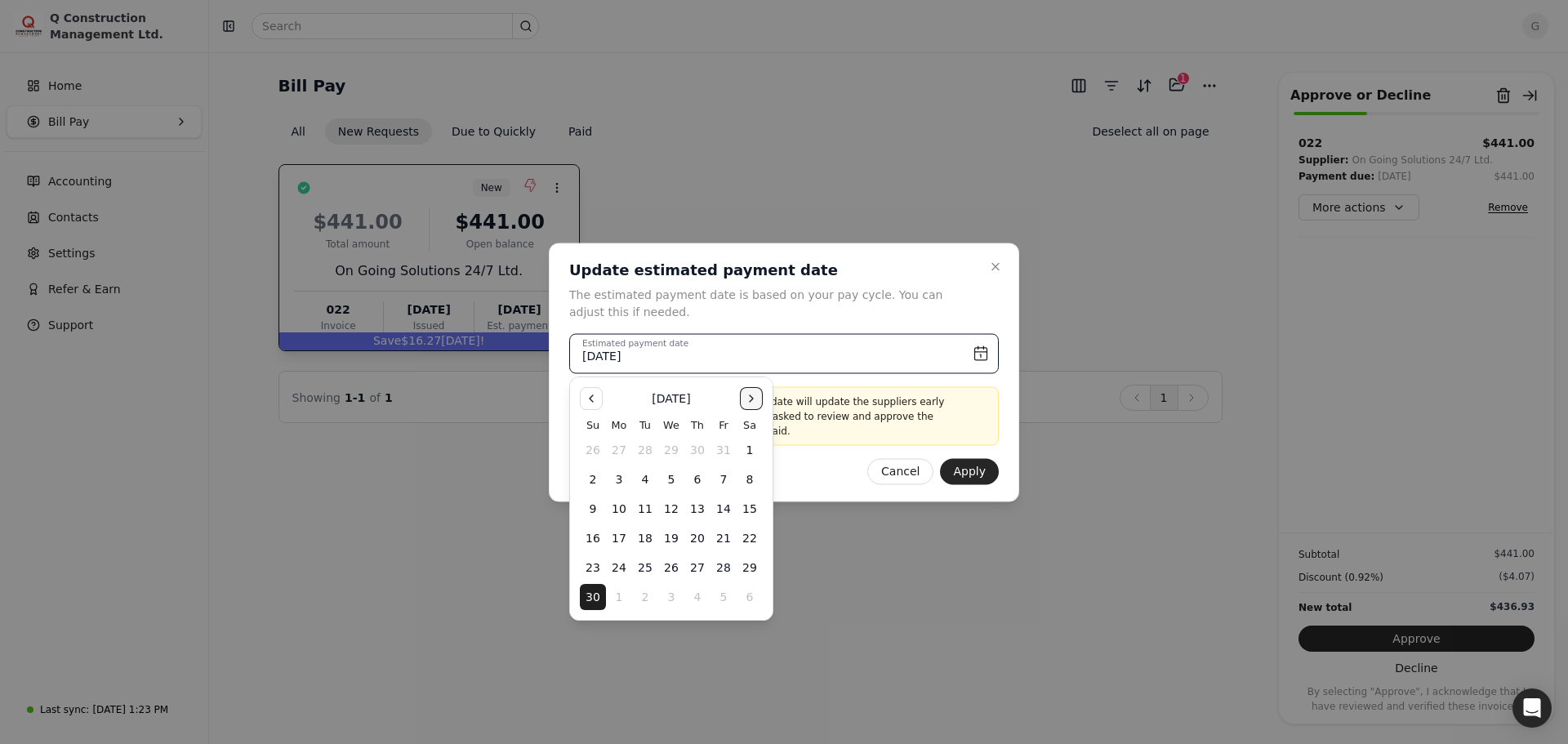
click at [757, 404] on button "Go to the Next Month" at bounding box center [751, 398] width 23 height 23
click at [591, 400] on button "Go to the Previous Month" at bounding box center [590, 398] width 23 height 23
click at [627, 509] on button "10" at bounding box center [619, 508] width 26 height 26
type input "[DATE]"
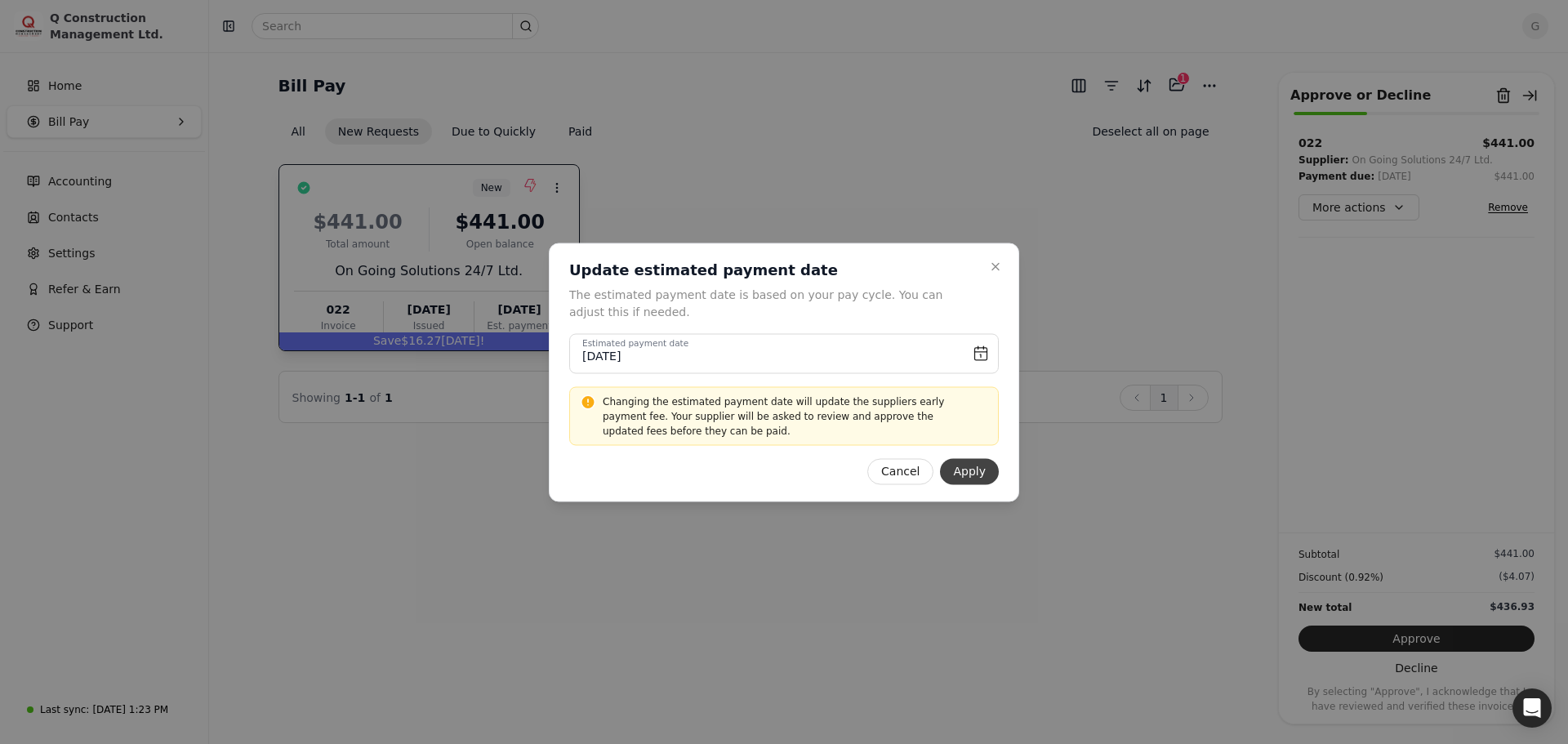
click at [969, 466] on button "Apply" at bounding box center [969, 471] width 59 height 26
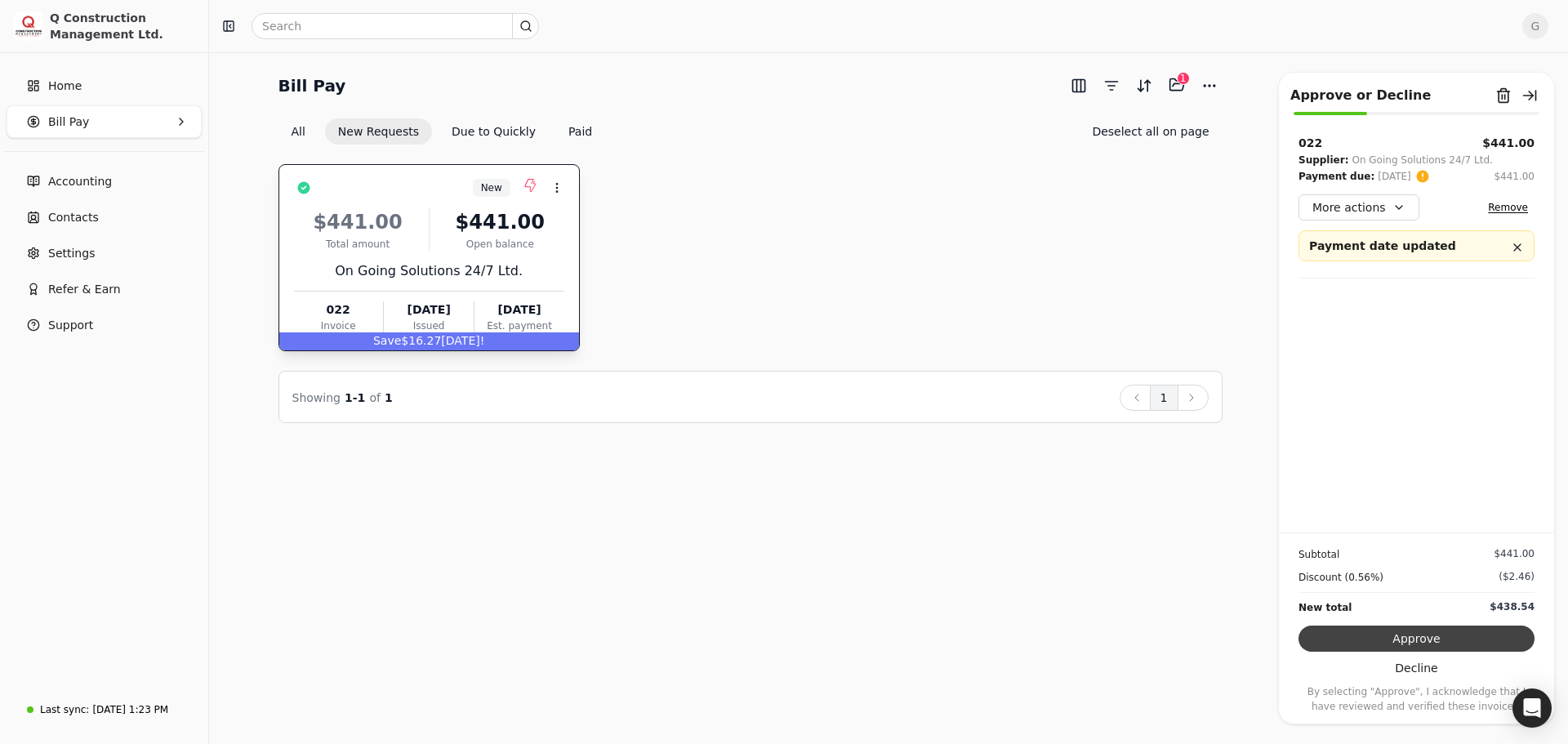
click at [1356, 637] on button "Approve" at bounding box center [1416, 638] width 236 height 26
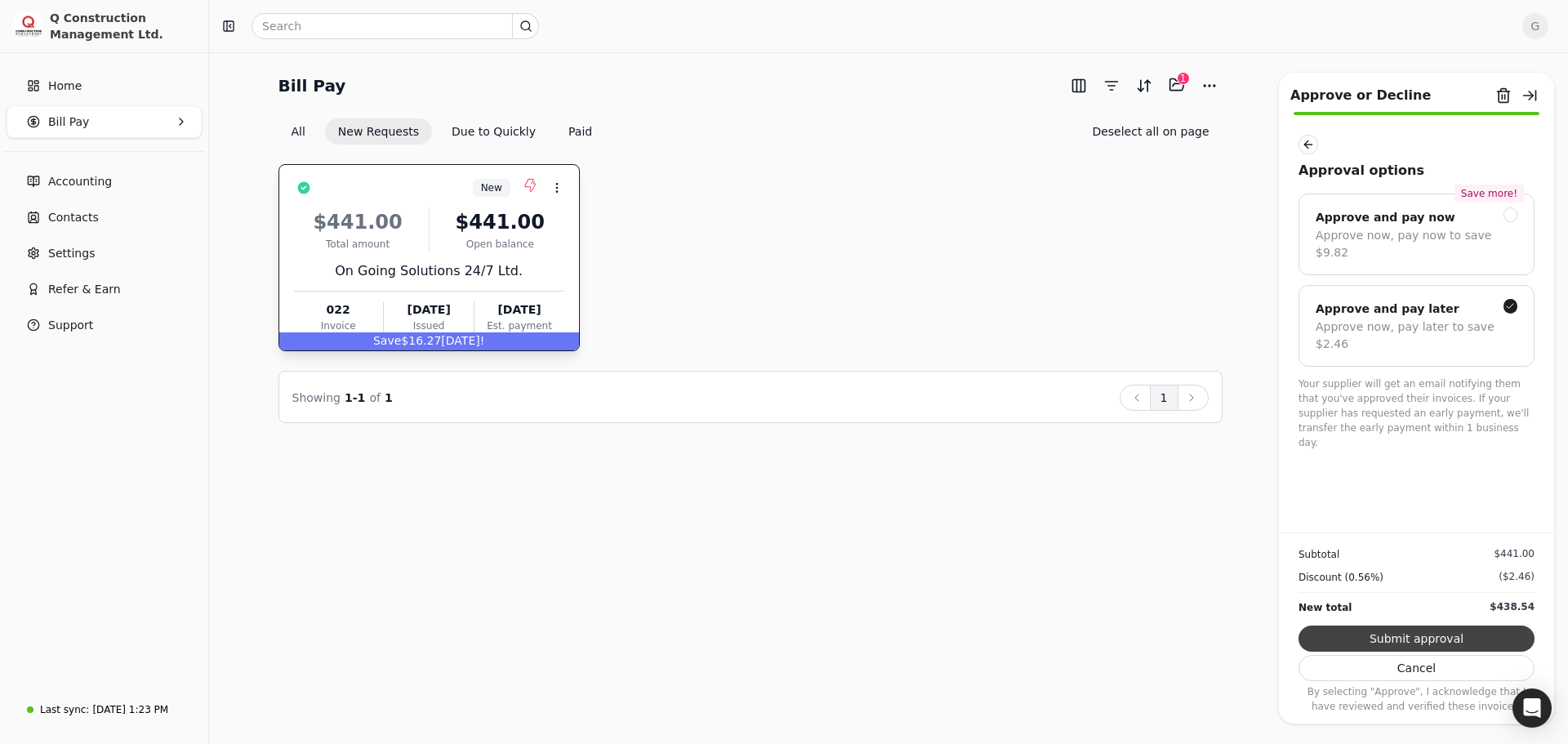
click at [1390, 637] on button "Submit approval" at bounding box center [1416, 638] width 236 height 26
